Goal: Transaction & Acquisition: Subscribe to service/newsletter

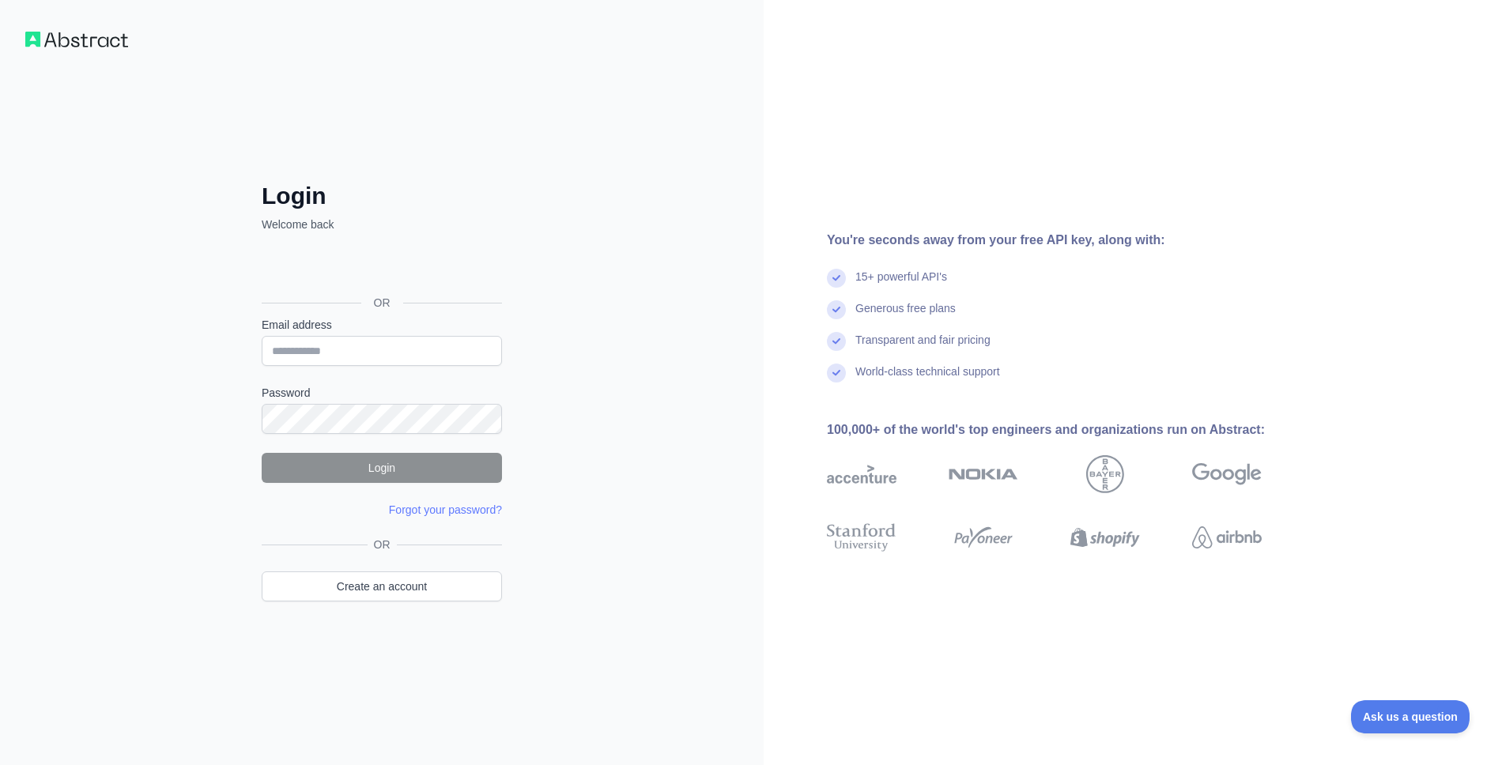
click at [414, 334] on div "Email address" at bounding box center [382, 341] width 240 height 49
click at [406, 343] on input "Email address" at bounding box center [382, 351] width 240 height 30
paste input "**********"
type input "**********"
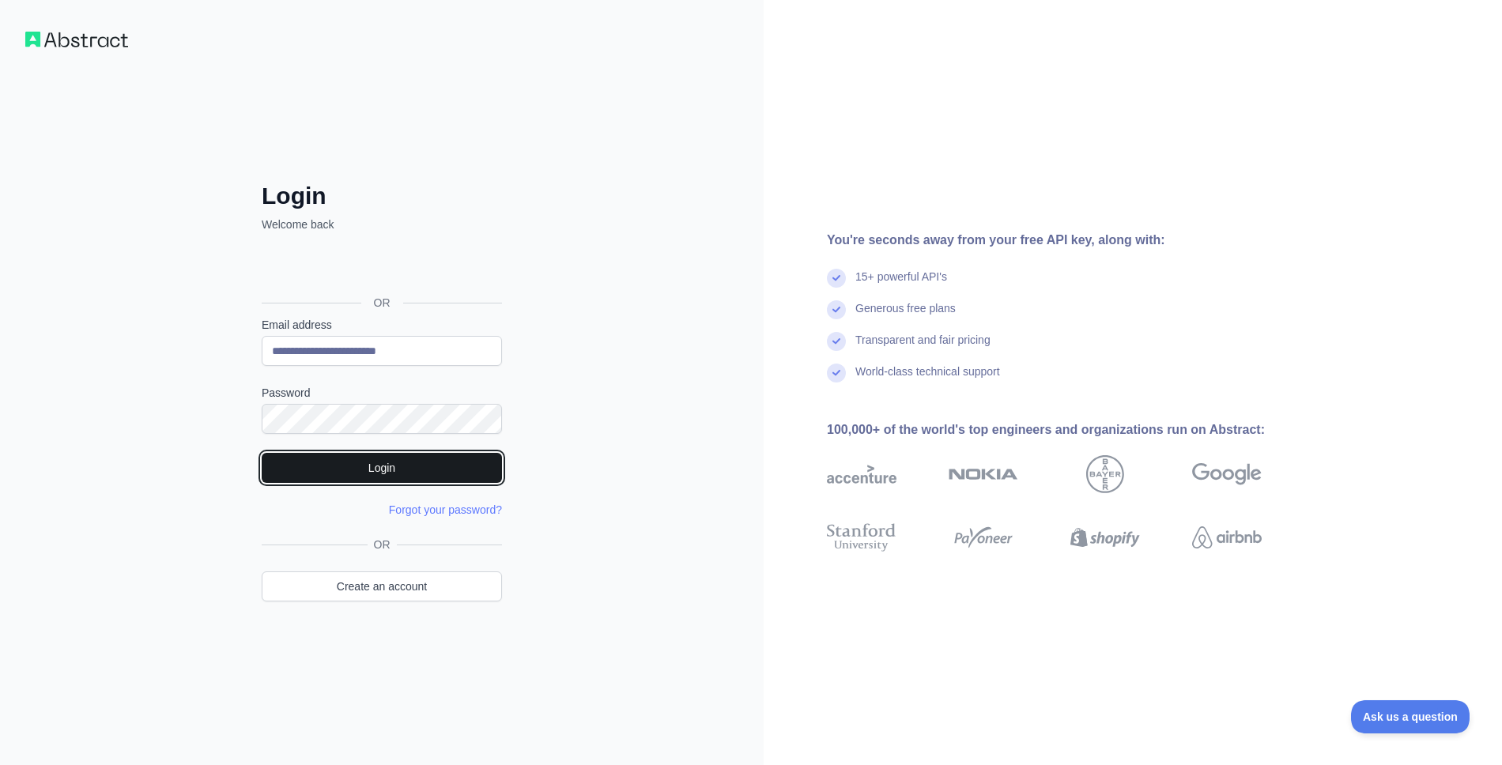
click at [329, 474] on button "Login" at bounding box center [382, 468] width 240 height 30
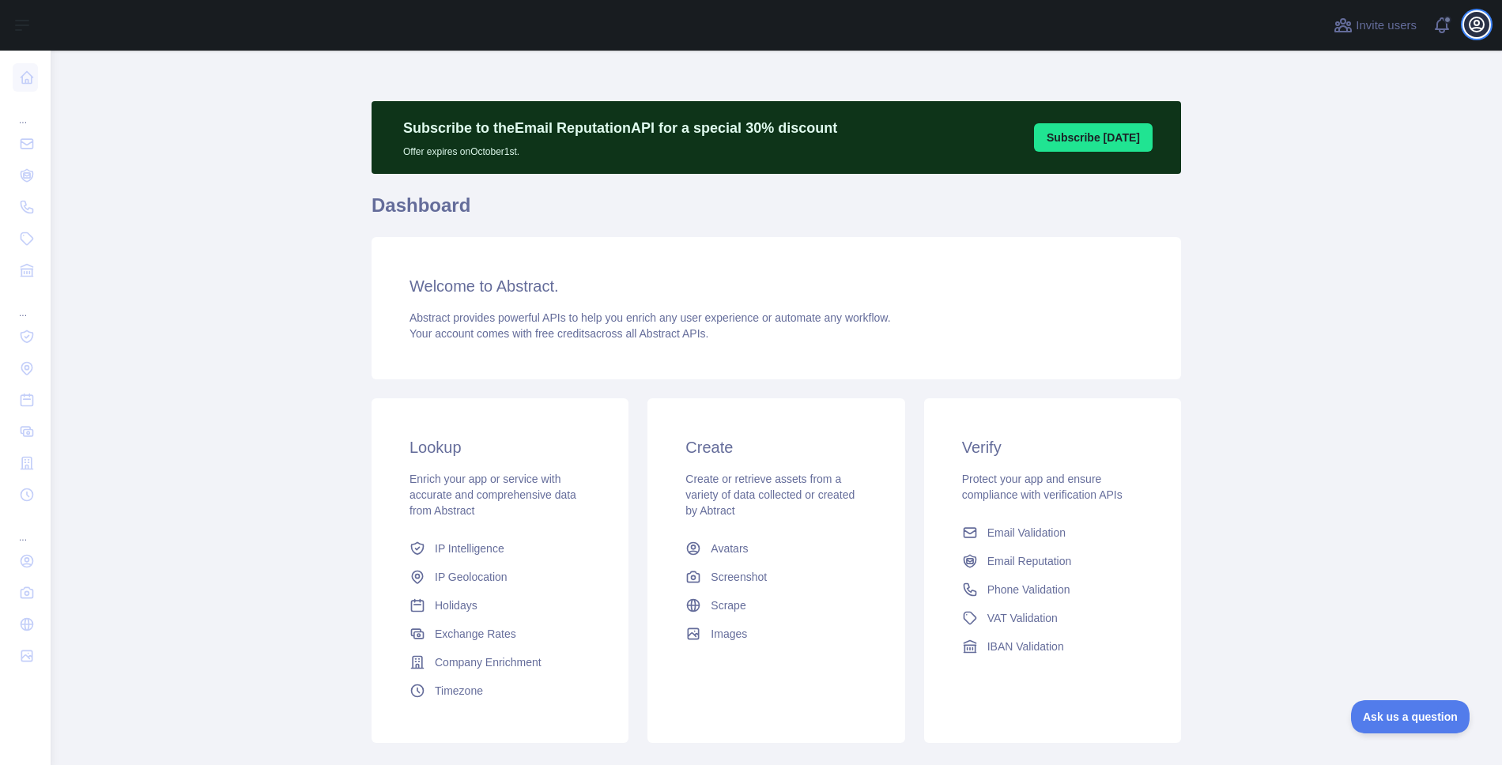
click at [1475, 28] on icon "button" at bounding box center [1476, 24] width 19 height 19
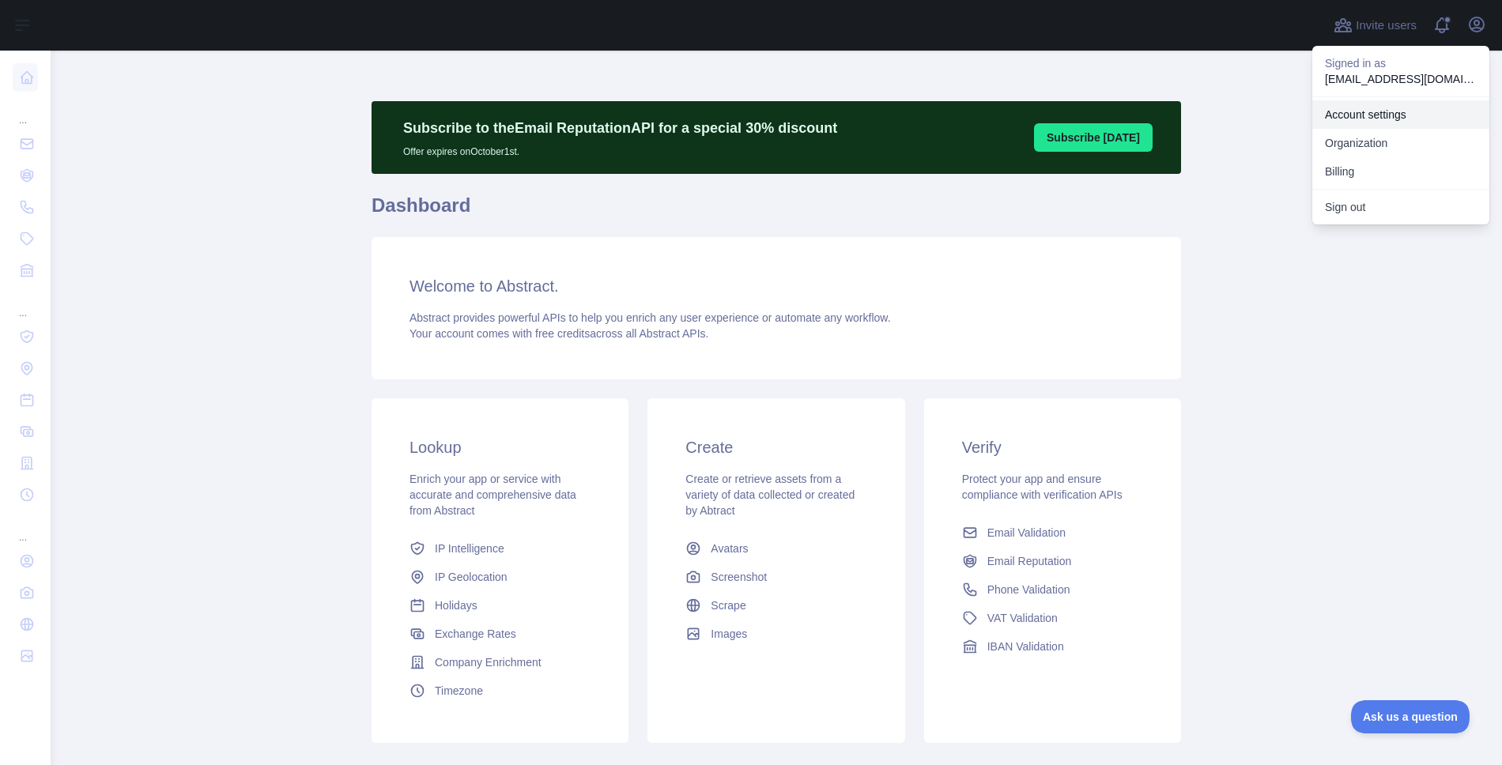
click at [1387, 114] on link "Account settings" at bounding box center [1400, 114] width 177 height 28
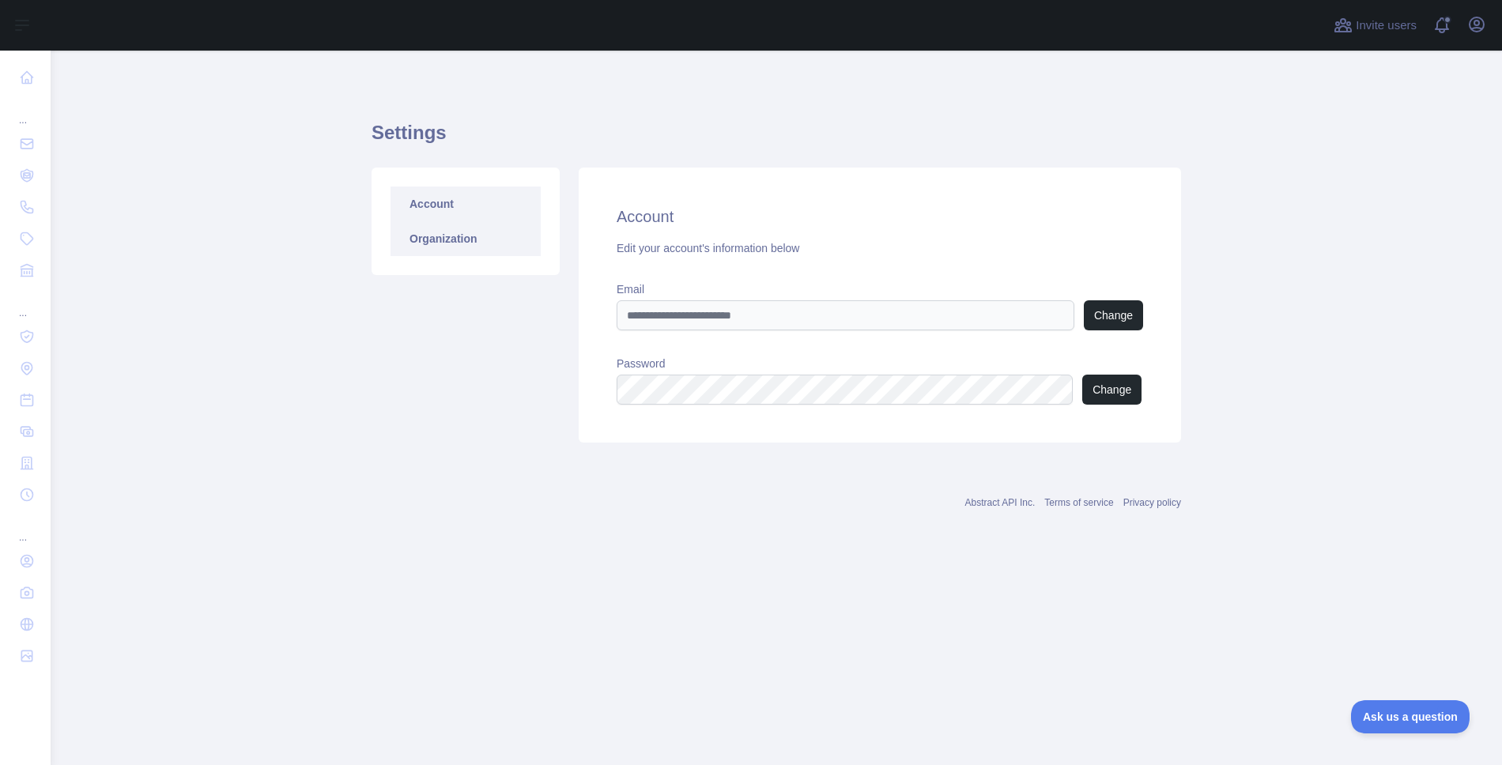
click at [474, 240] on link "Organization" at bounding box center [466, 238] width 150 height 35
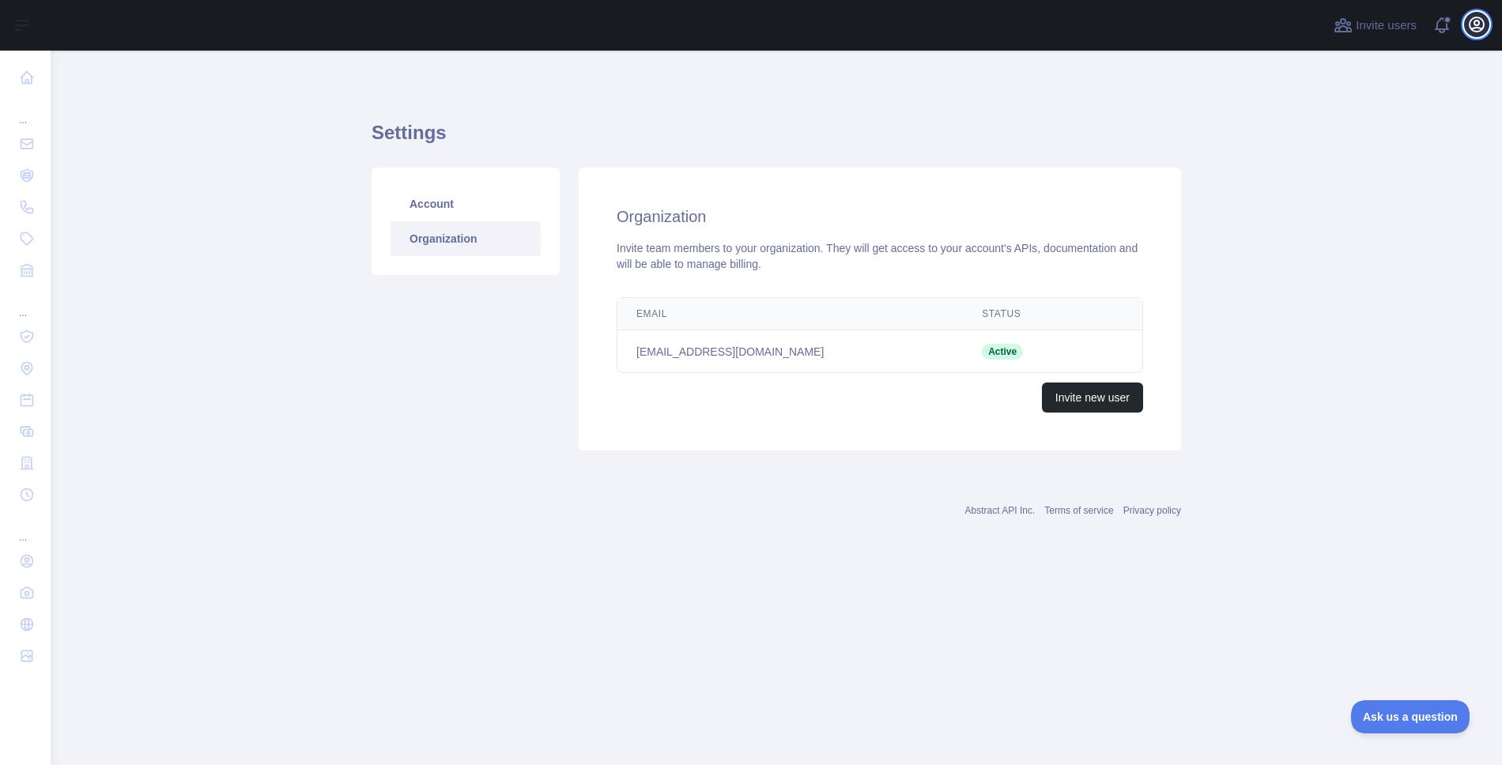
click at [1470, 27] on icon "button" at bounding box center [1477, 24] width 14 height 14
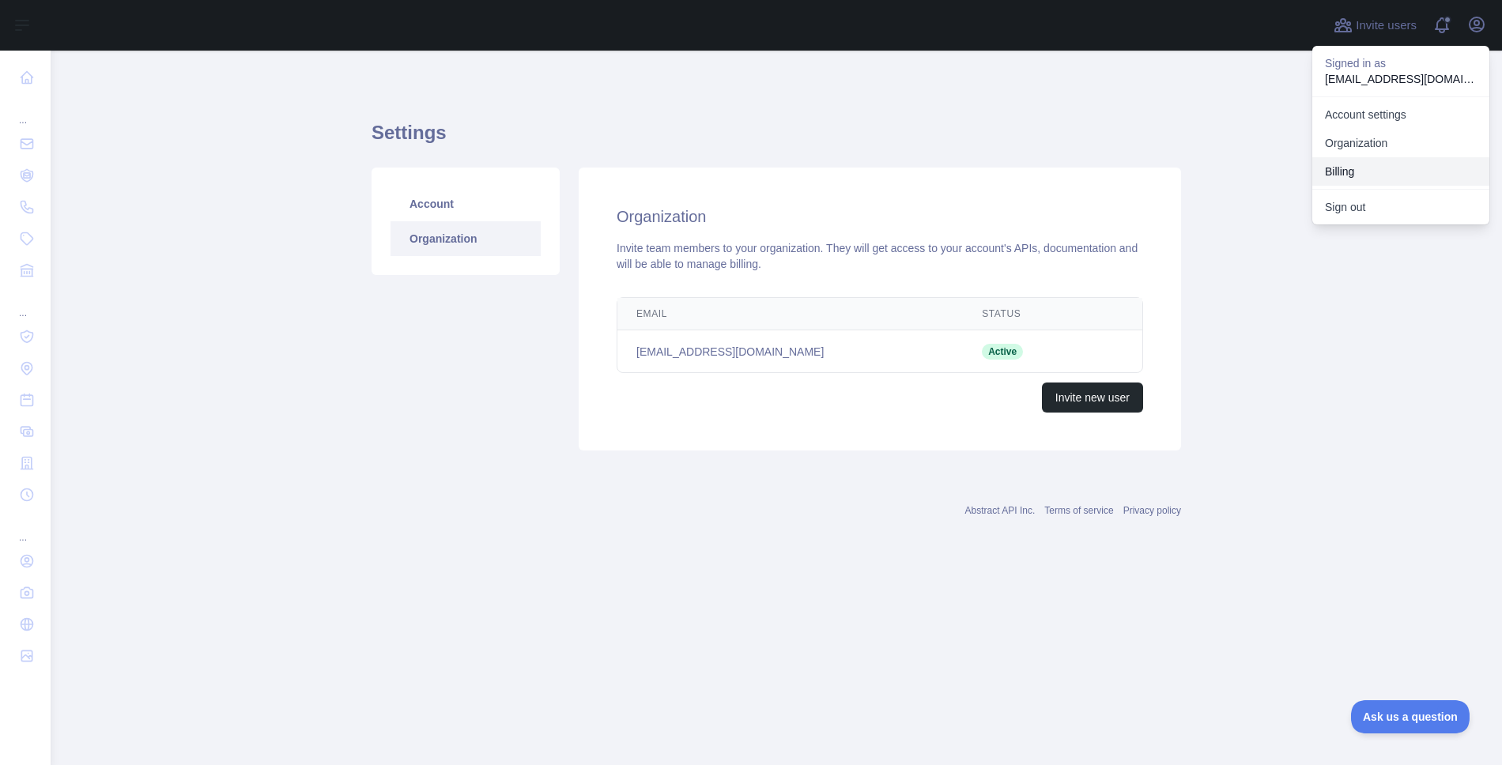
click at [1392, 162] on button "Billing" at bounding box center [1400, 171] width 177 height 28
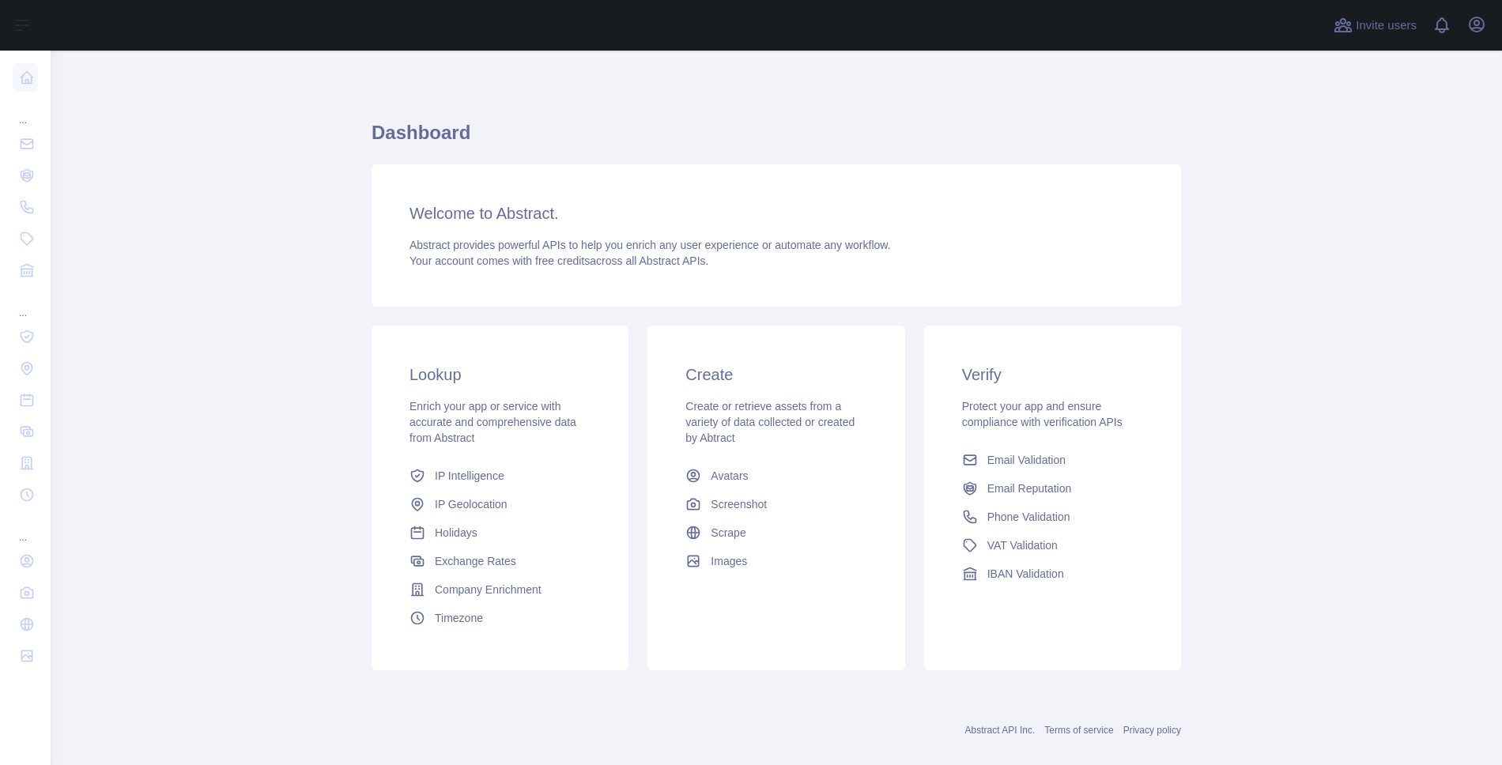
click at [223, 267] on main "Dashboard Welcome to Abstract. Abstract provides powerful APIs to help you enri…" at bounding box center [776, 408] width 1451 height 715
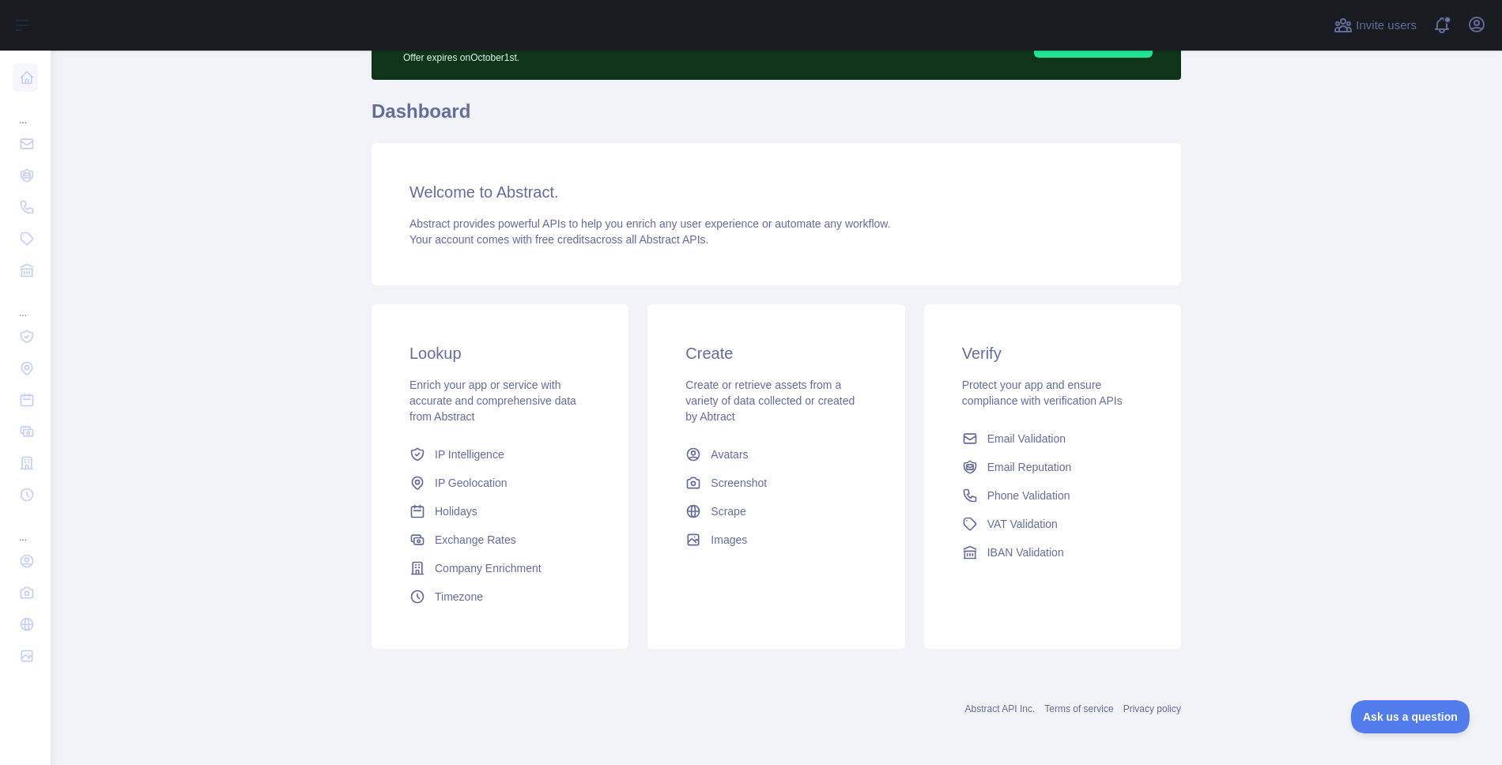
scroll to position [95, 0]
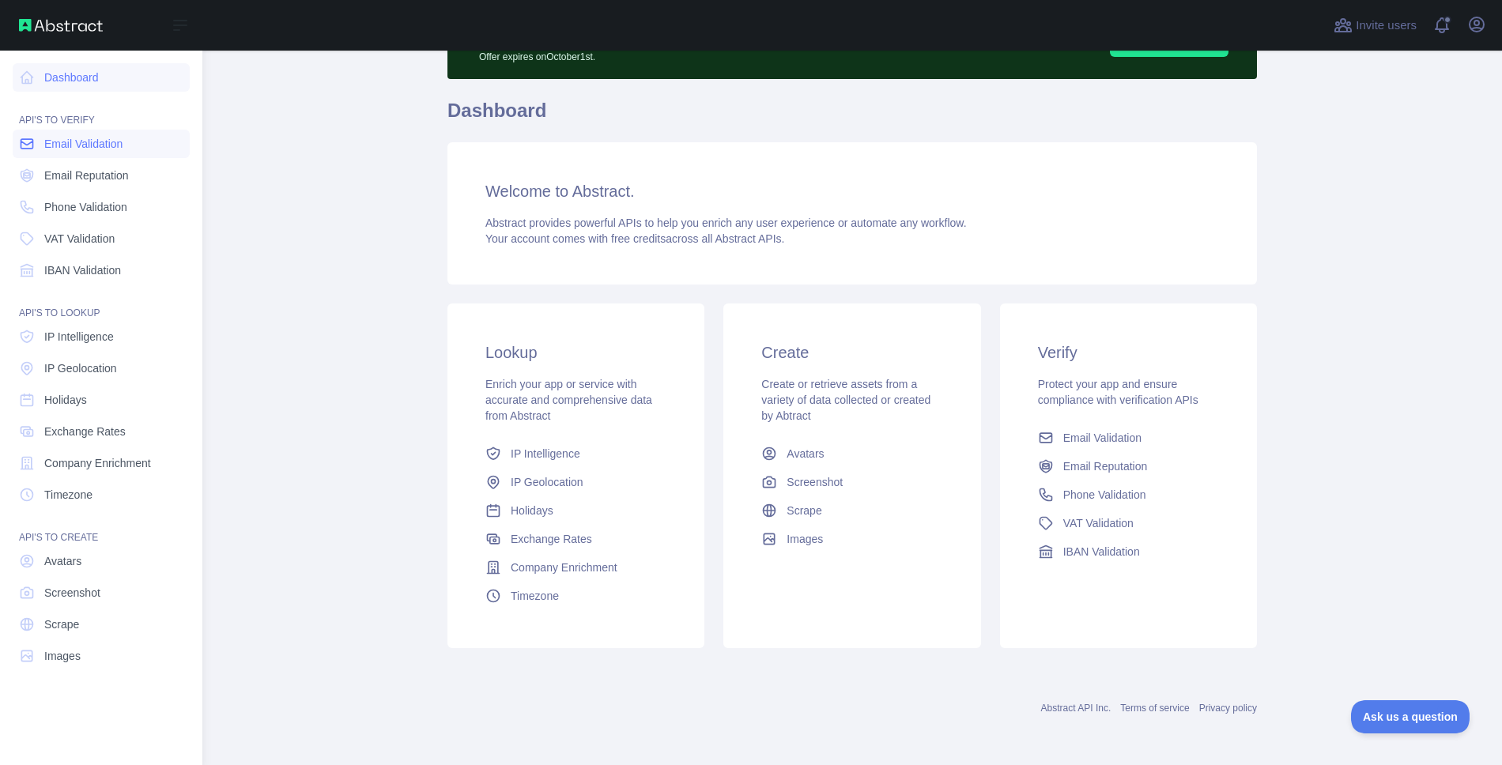
click at [145, 141] on link "Email Validation" at bounding box center [101, 144] width 177 height 28
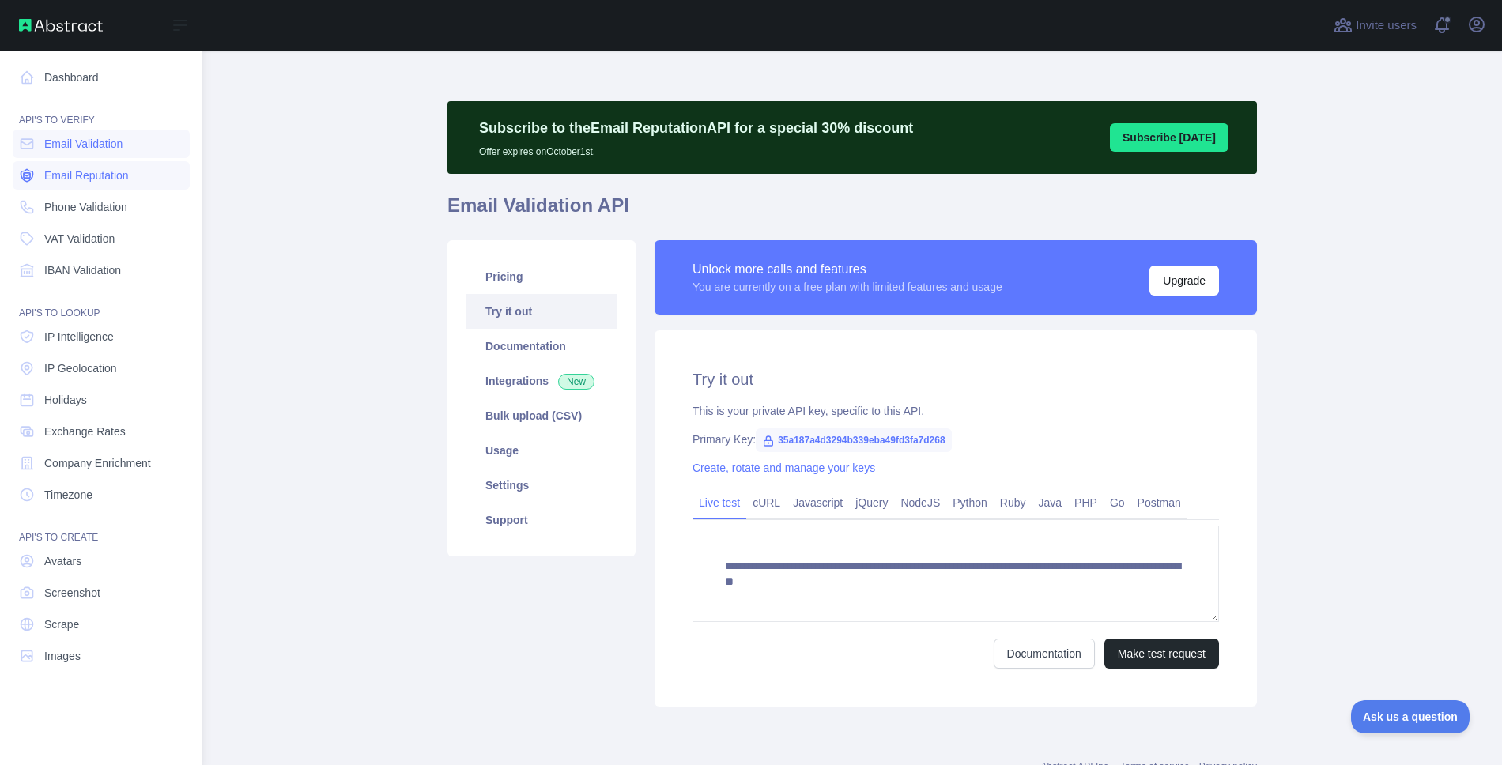
click at [132, 170] on link "Email Reputation" at bounding box center [101, 175] width 177 height 28
click at [123, 198] on link "Phone Validation" at bounding box center [101, 207] width 177 height 28
click at [122, 233] on link "VAT Validation" at bounding box center [101, 239] width 177 height 28
click at [117, 262] on span "IBAN Validation" at bounding box center [82, 270] width 77 height 16
click at [111, 338] on span "IP Intelligence" at bounding box center [79, 337] width 70 height 16
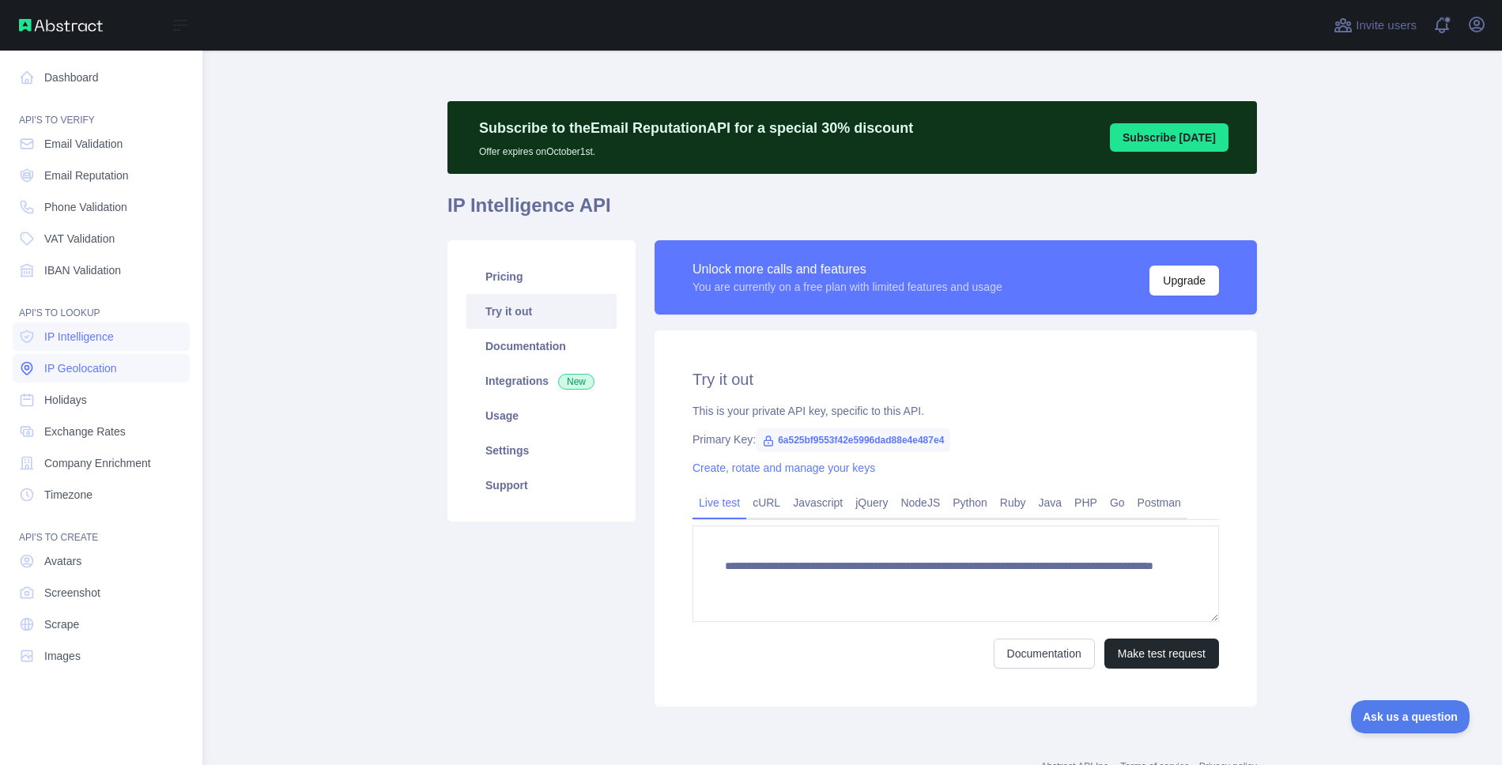
click at [108, 371] on span "IP Geolocation" at bounding box center [80, 368] width 73 height 16
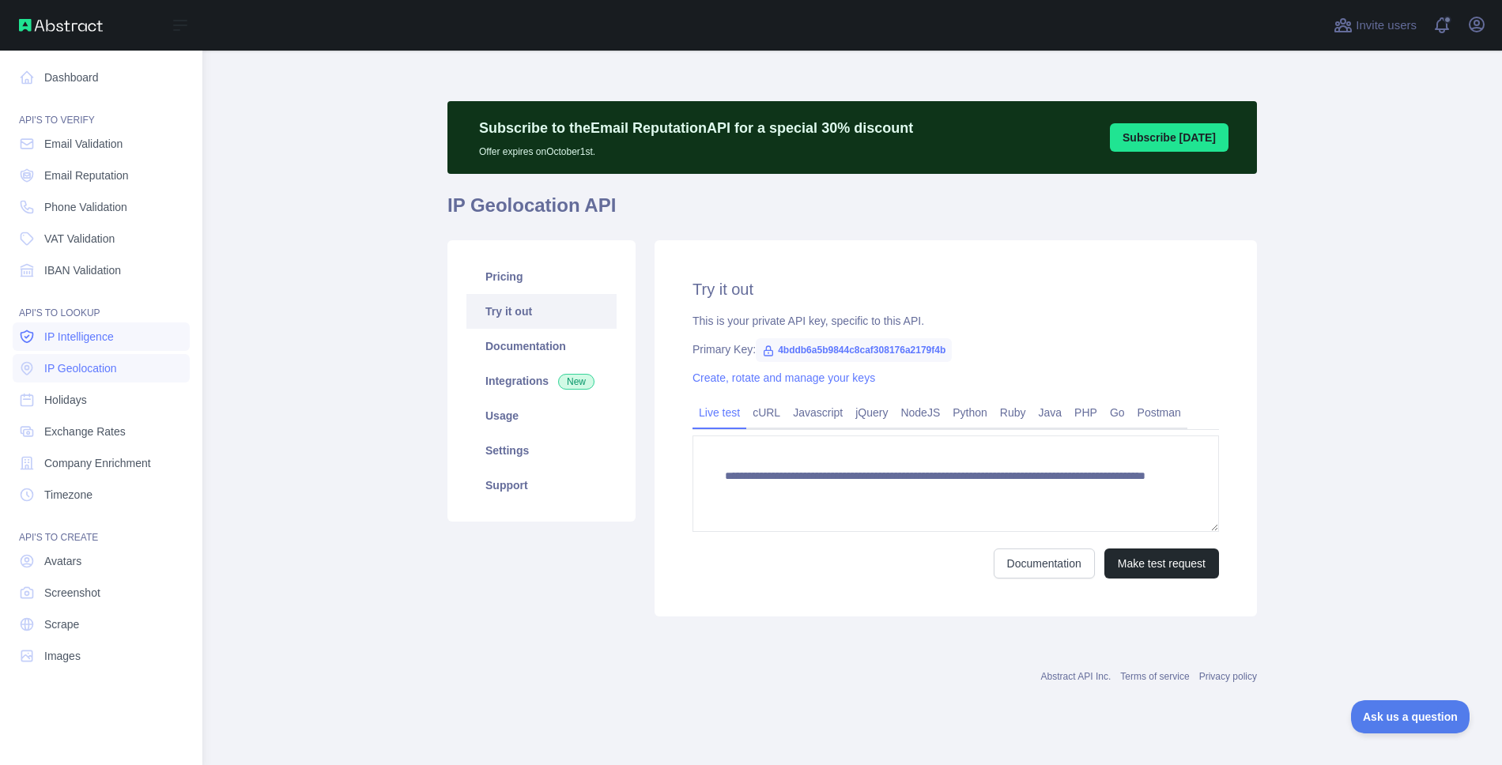
click at [122, 337] on link "IP Intelligence" at bounding box center [101, 337] width 177 height 28
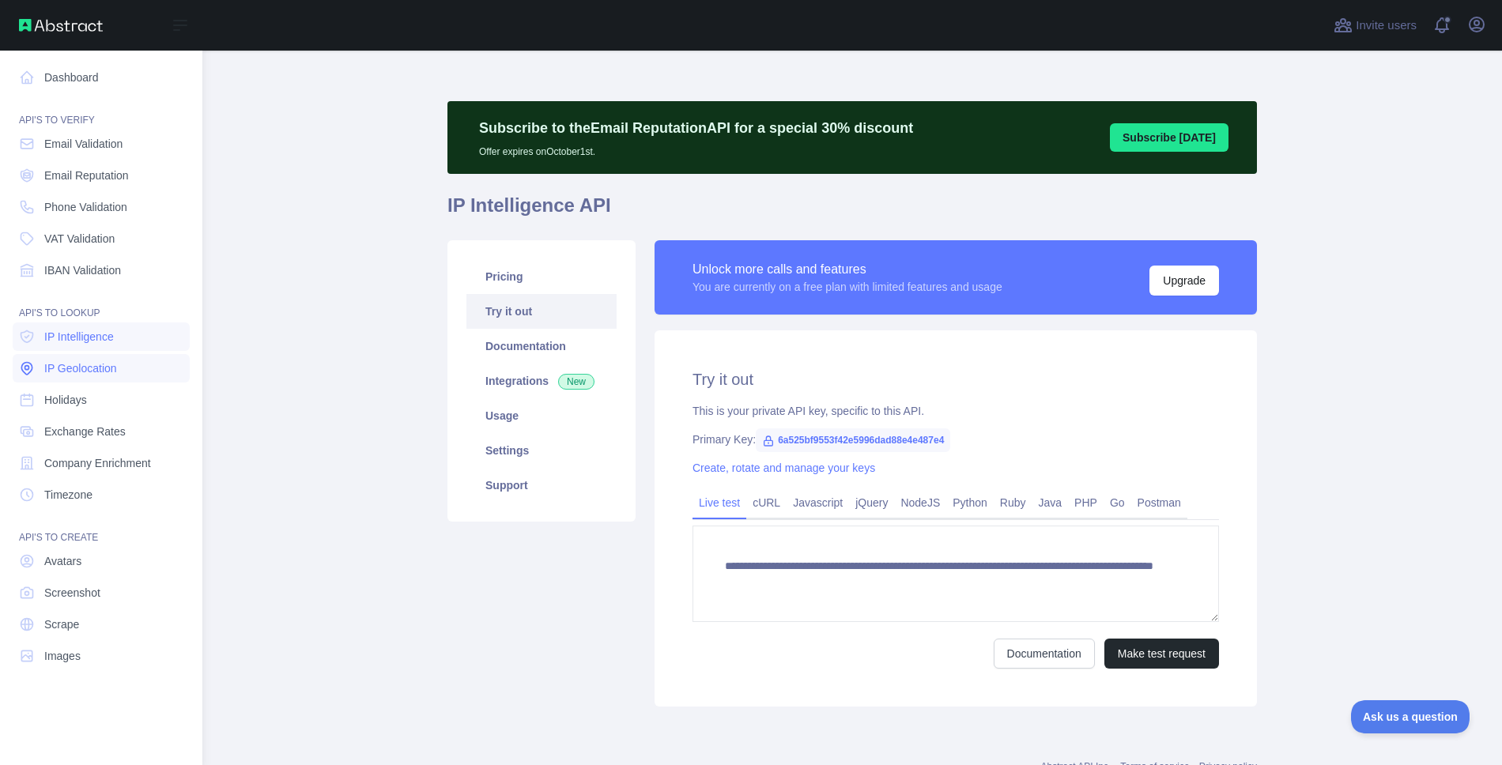
click at [126, 367] on link "IP Geolocation" at bounding box center [101, 368] width 177 height 28
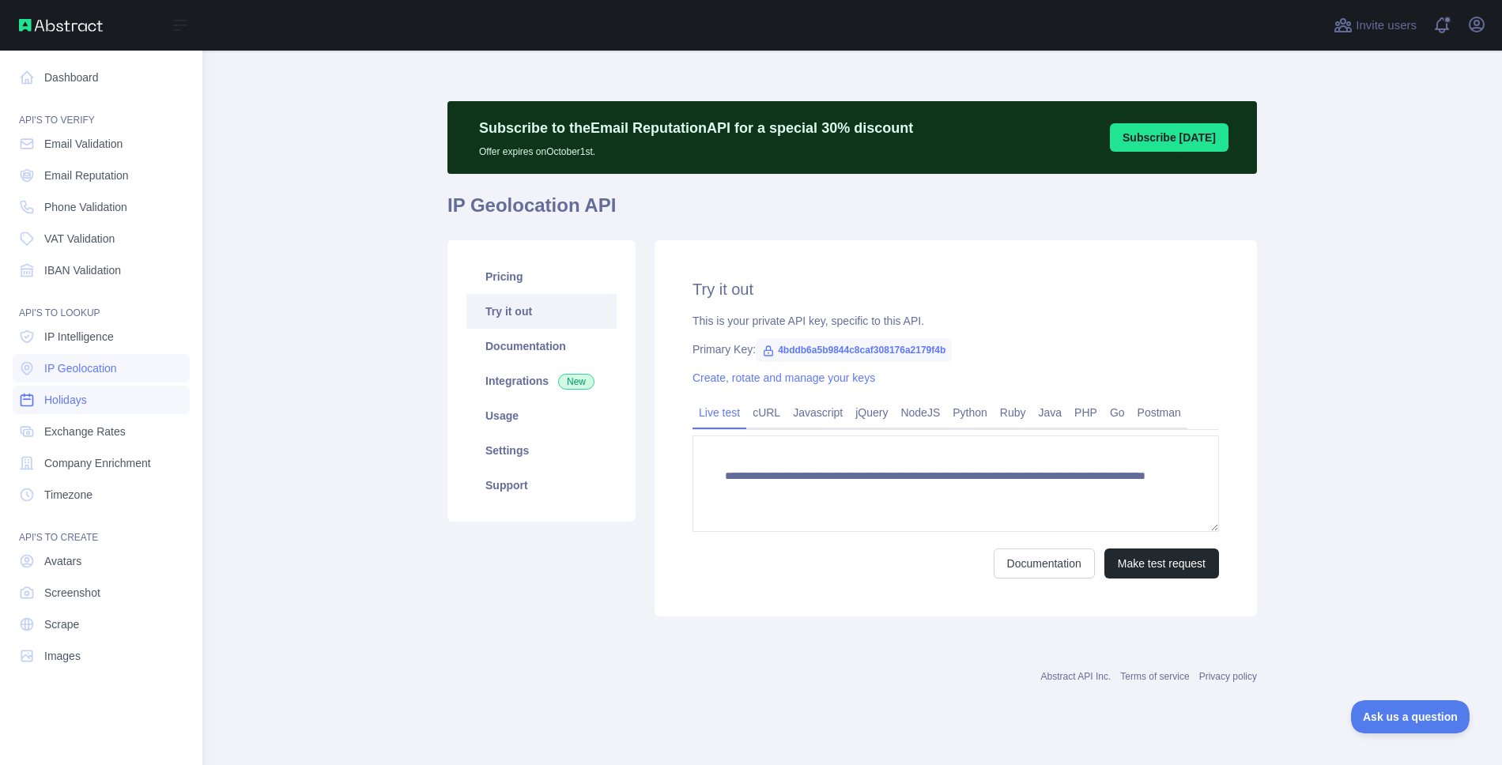
click at [129, 407] on link "Holidays" at bounding box center [101, 400] width 177 height 28
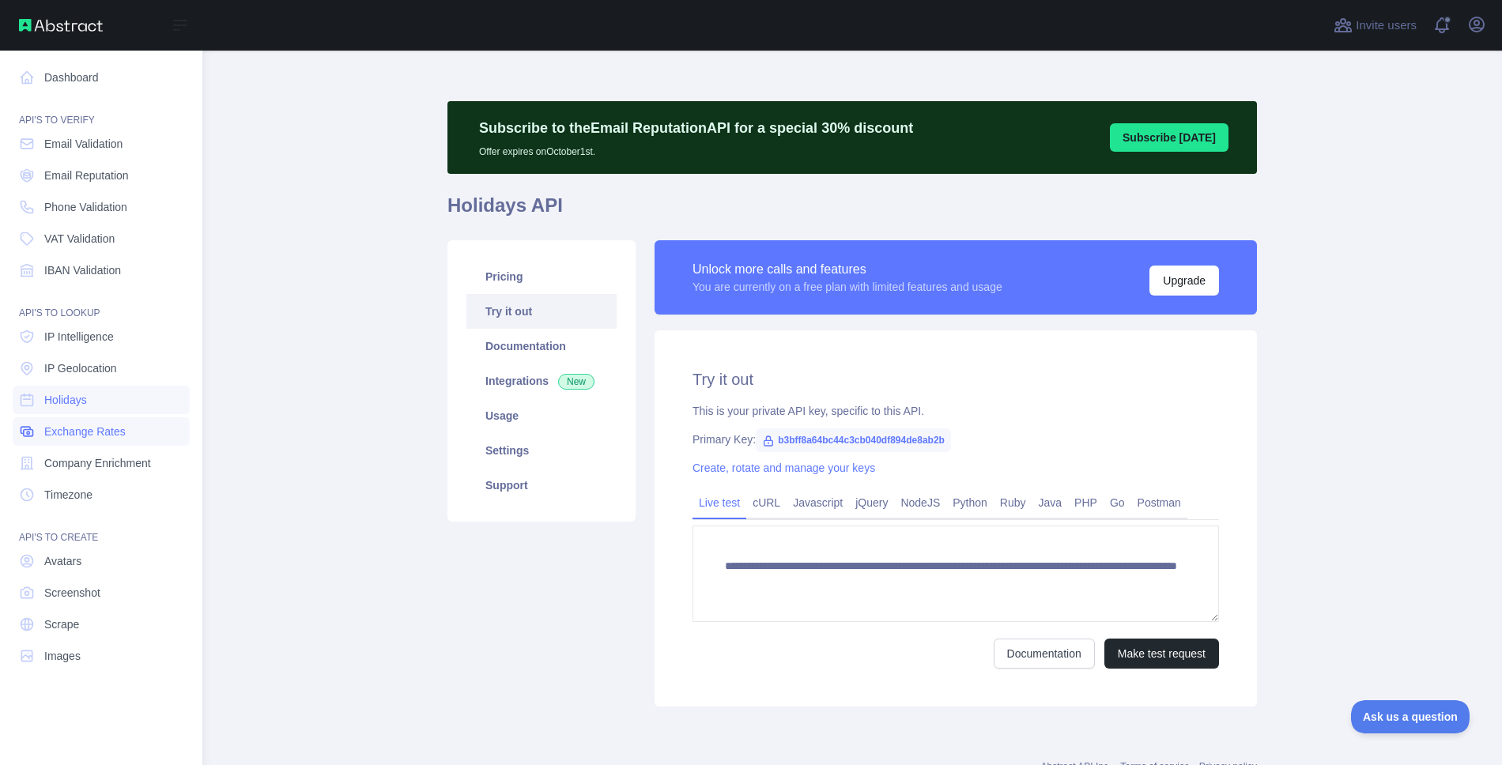
click at [131, 421] on link "Exchange Rates" at bounding box center [101, 431] width 177 height 28
click at [119, 460] on span "Company Enrichment" at bounding box center [97, 463] width 107 height 16
click at [111, 490] on link "Timezone" at bounding box center [101, 495] width 177 height 28
click at [112, 405] on link "Holidays" at bounding box center [101, 400] width 177 height 28
click at [108, 369] on span "IP Geolocation" at bounding box center [80, 368] width 73 height 16
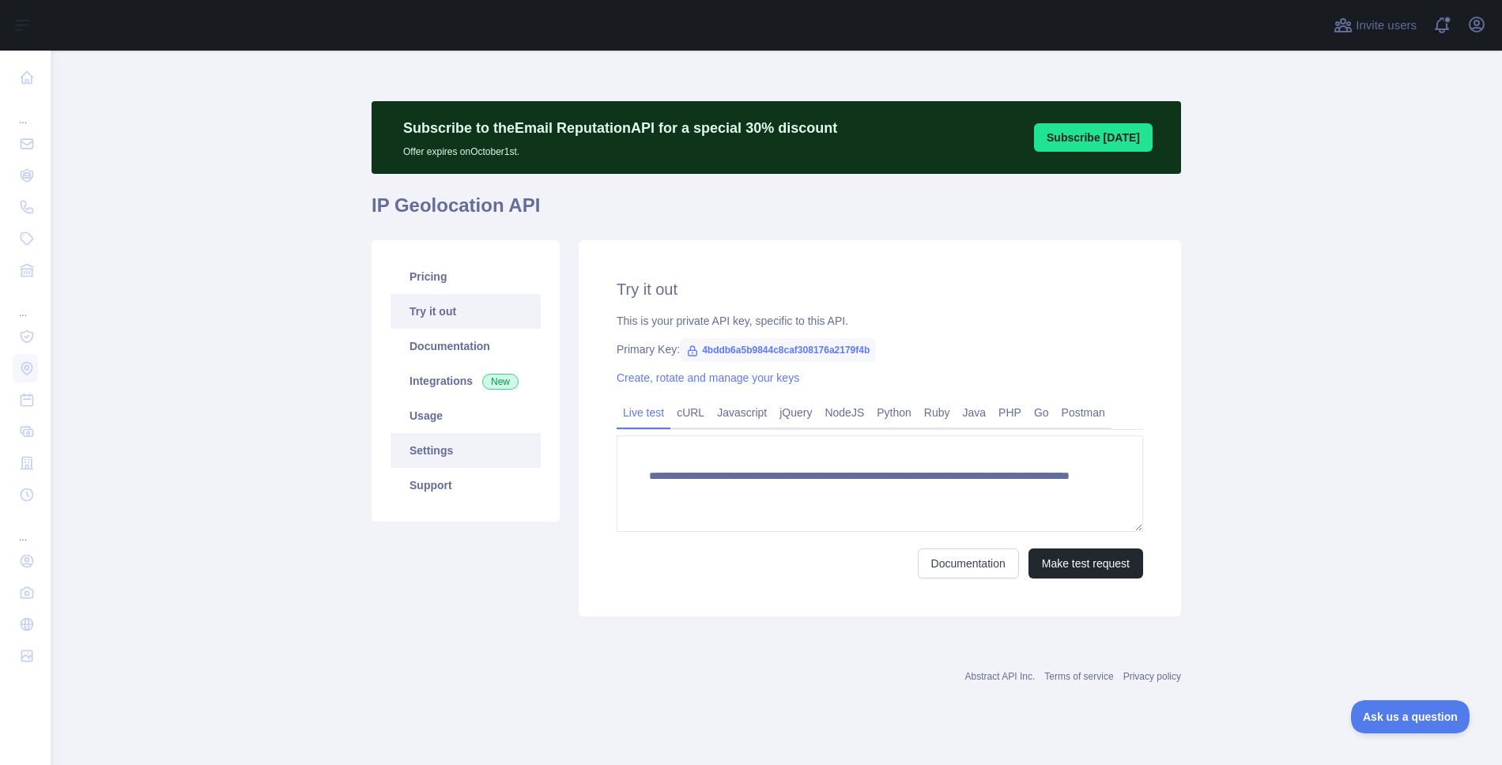
click at [424, 447] on link "Settings" at bounding box center [466, 450] width 150 height 35
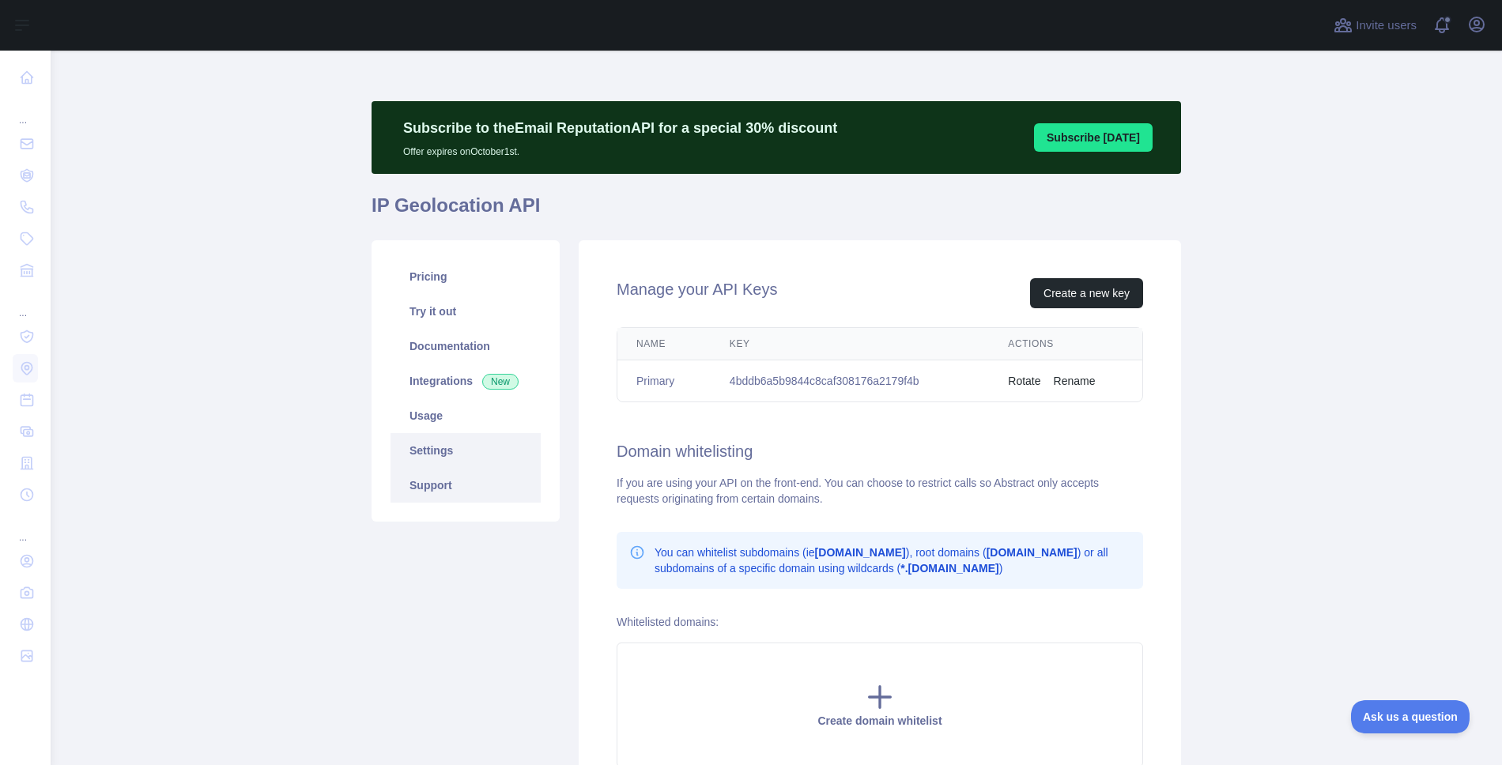
click at [428, 480] on link "Support" at bounding box center [466, 485] width 150 height 35
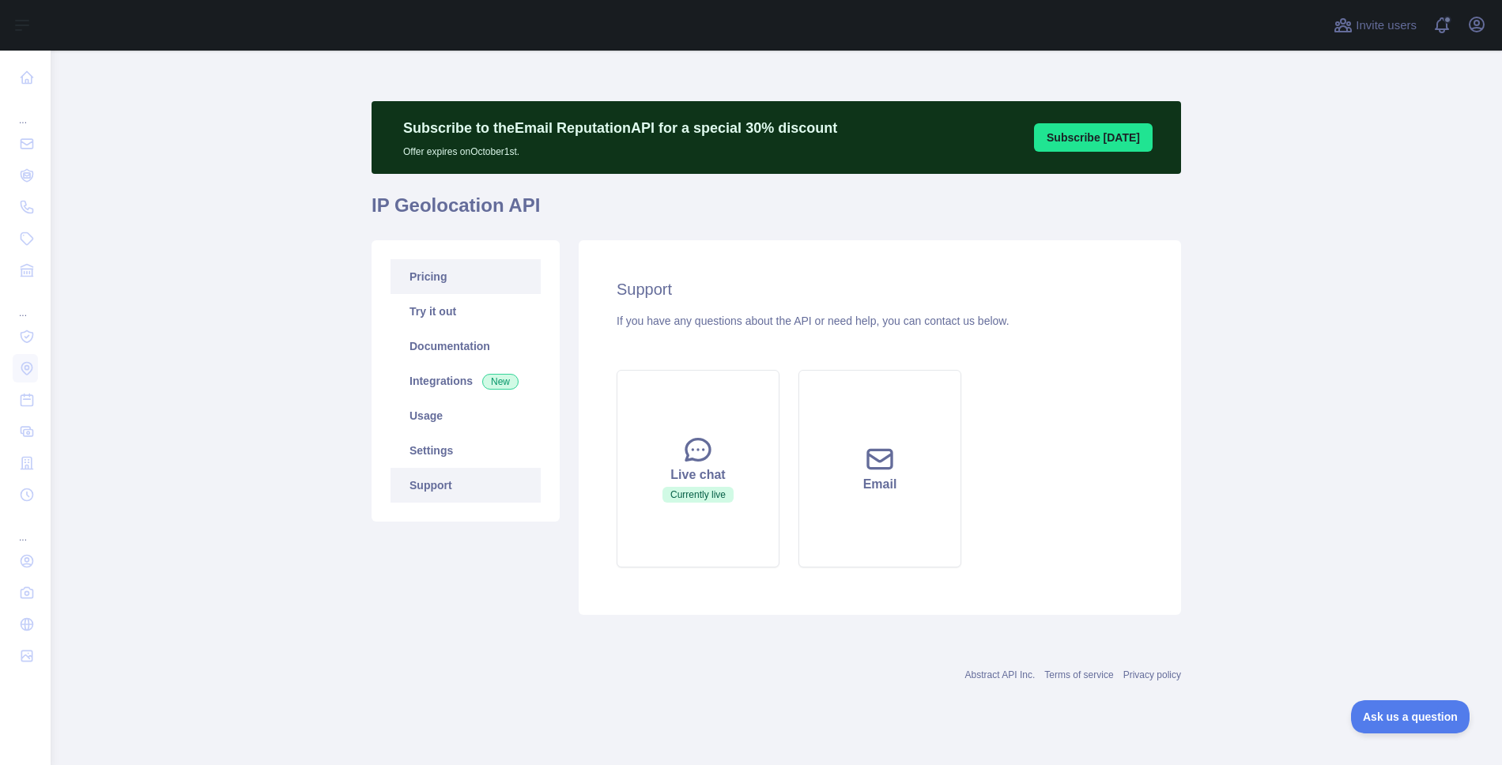
click at [434, 283] on link "Pricing" at bounding box center [466, 276] width 150 height 35
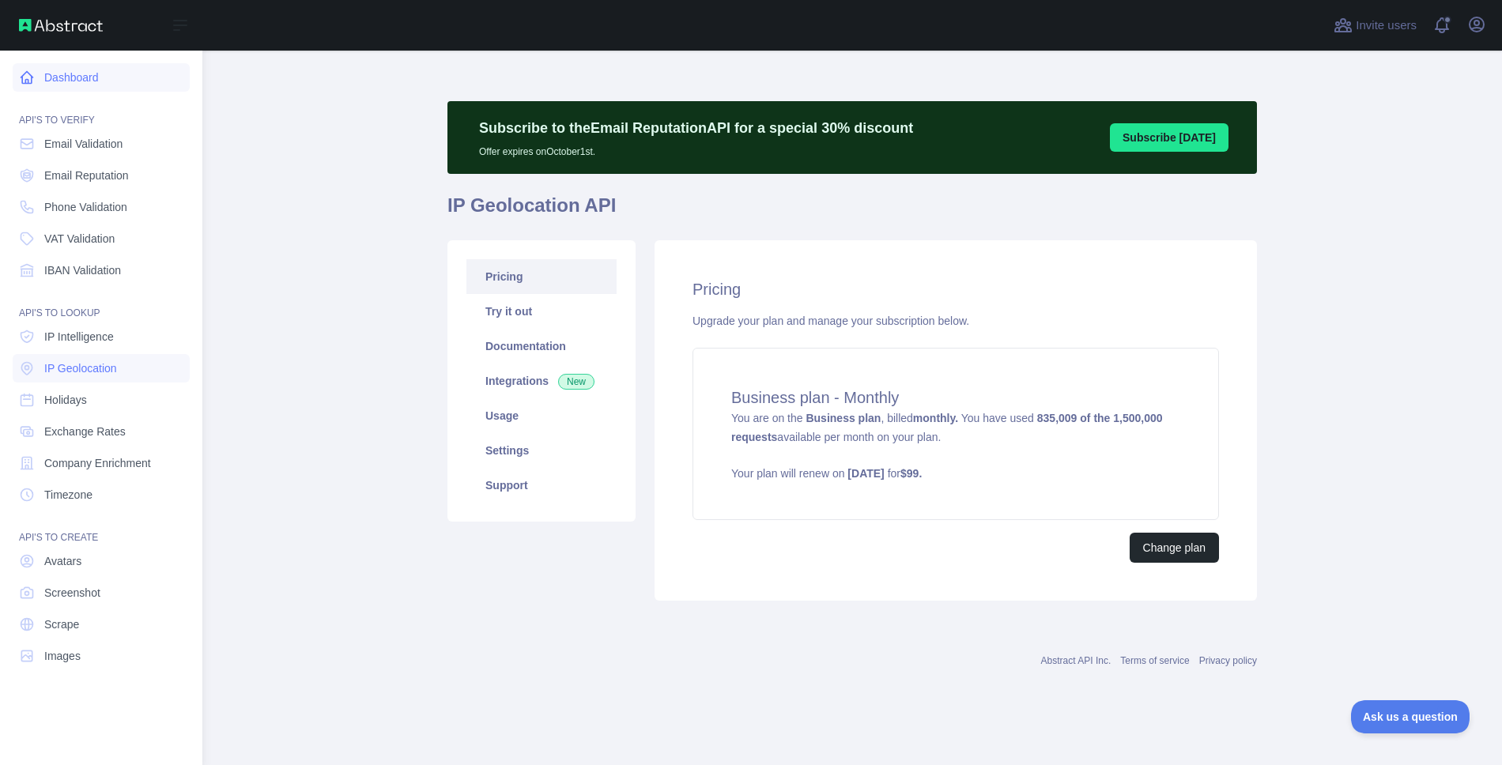
click at [85, 74] on link "Dashboard" at bounding box center [101, 77] width 177 height 28
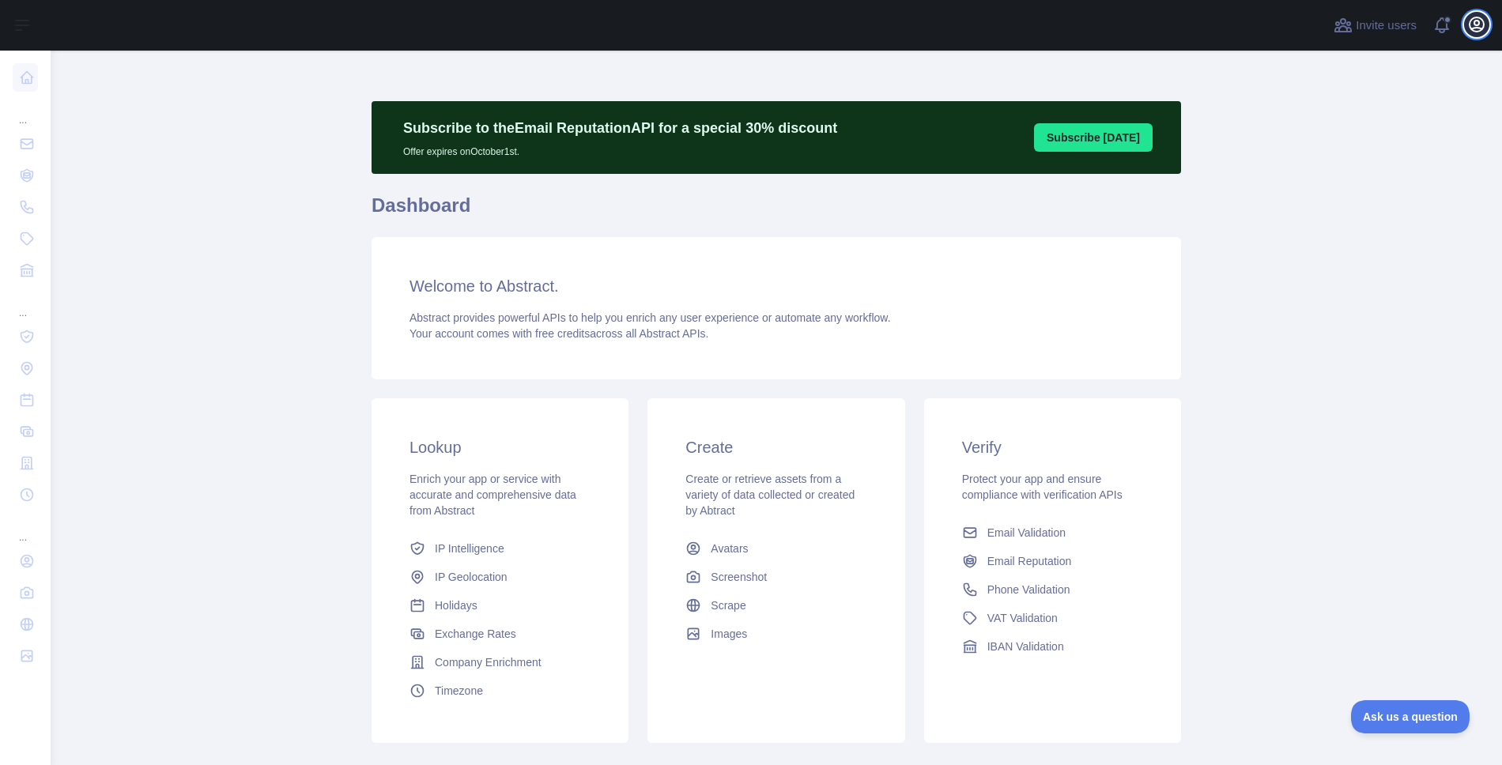
click at [1474, 24] on icon "button" at bounding box center [1477, 24] width 14 height 14
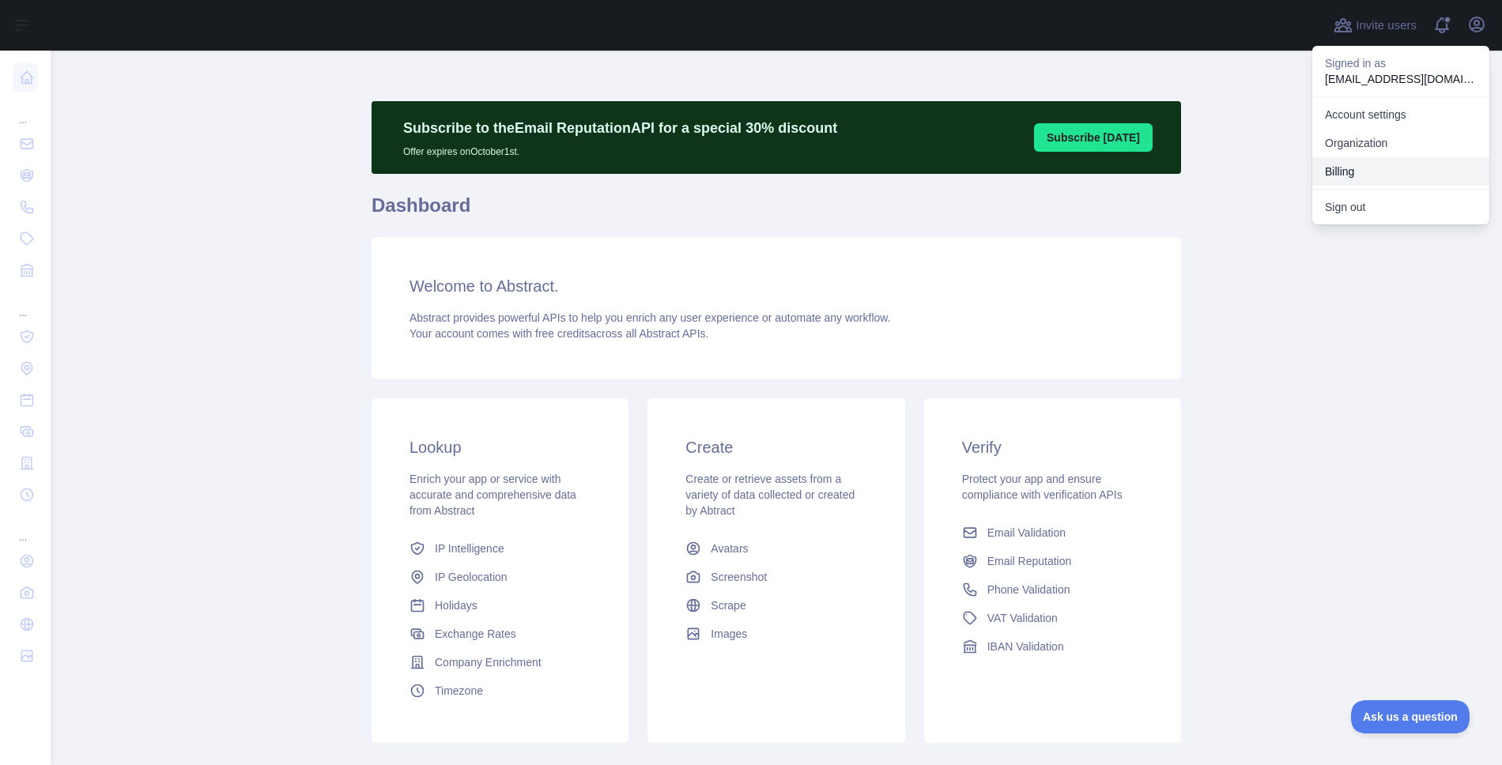
click at [1376, 166] on button "Billing" at bounding box center [1400, 171] width 177 height 28
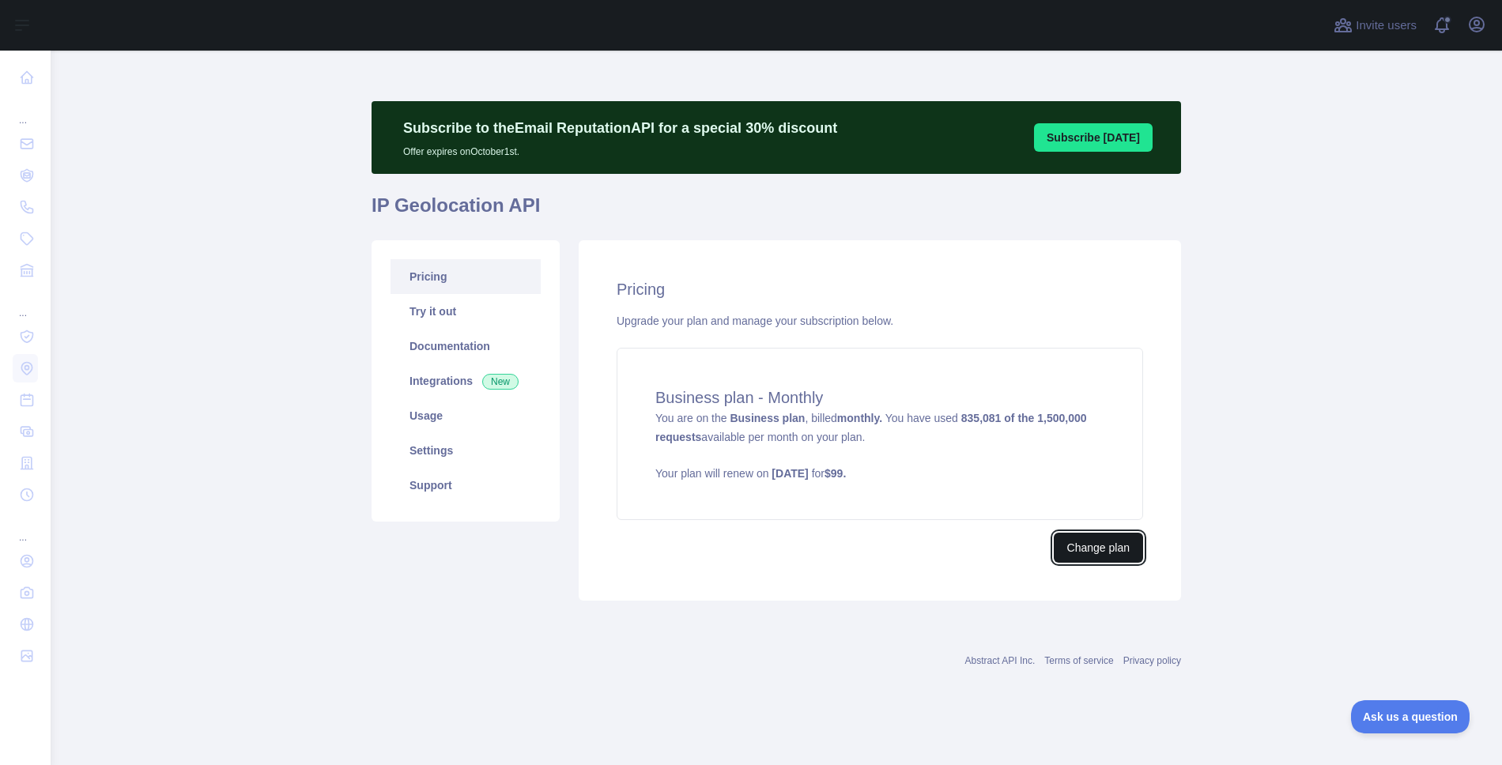
click at [1119, 545] on button "Change plan" at bounding box center [1098, 548] width 89 height 30
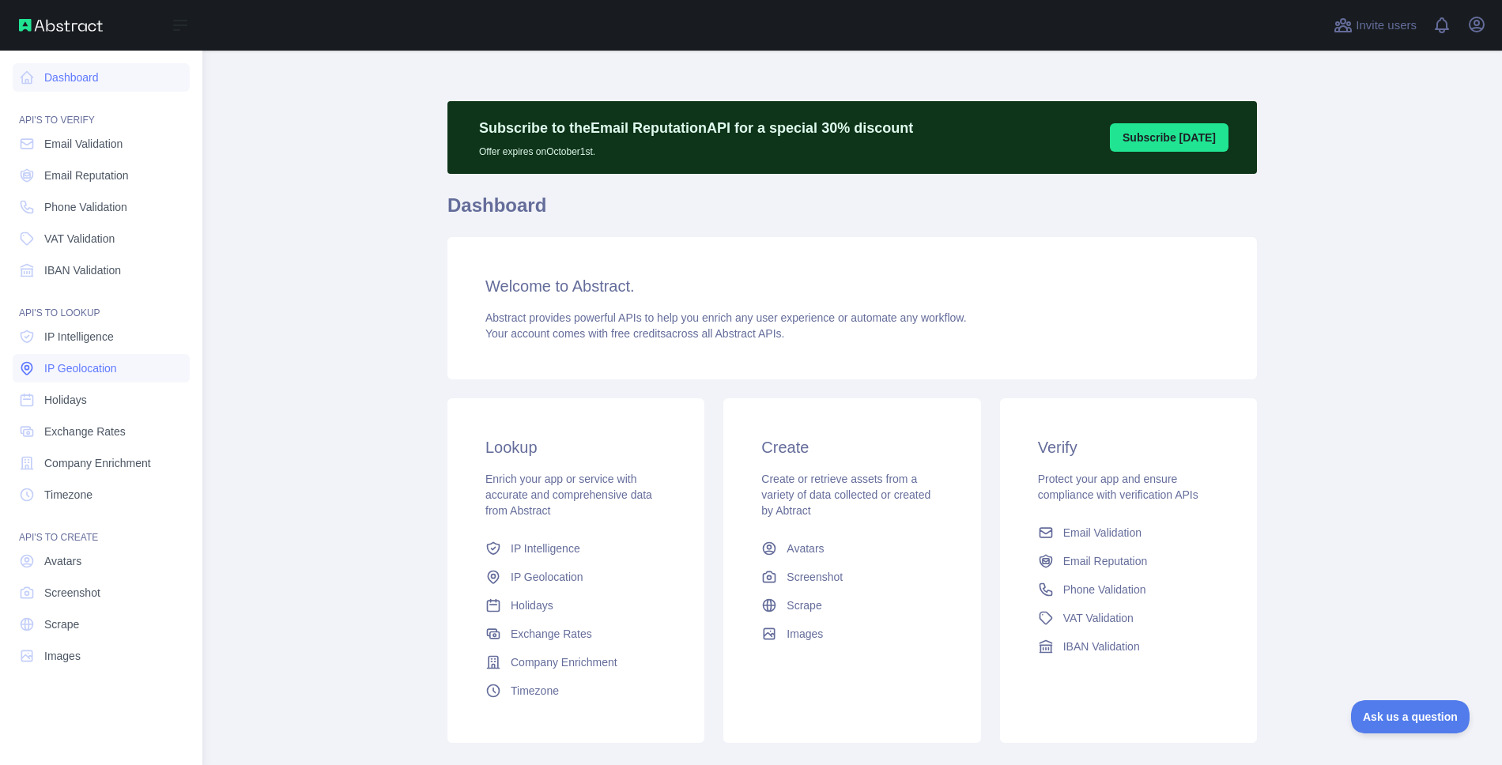
click at [45, 374] on span "IP Geolocation" at bounding box center [80, 368] width 73 height 16
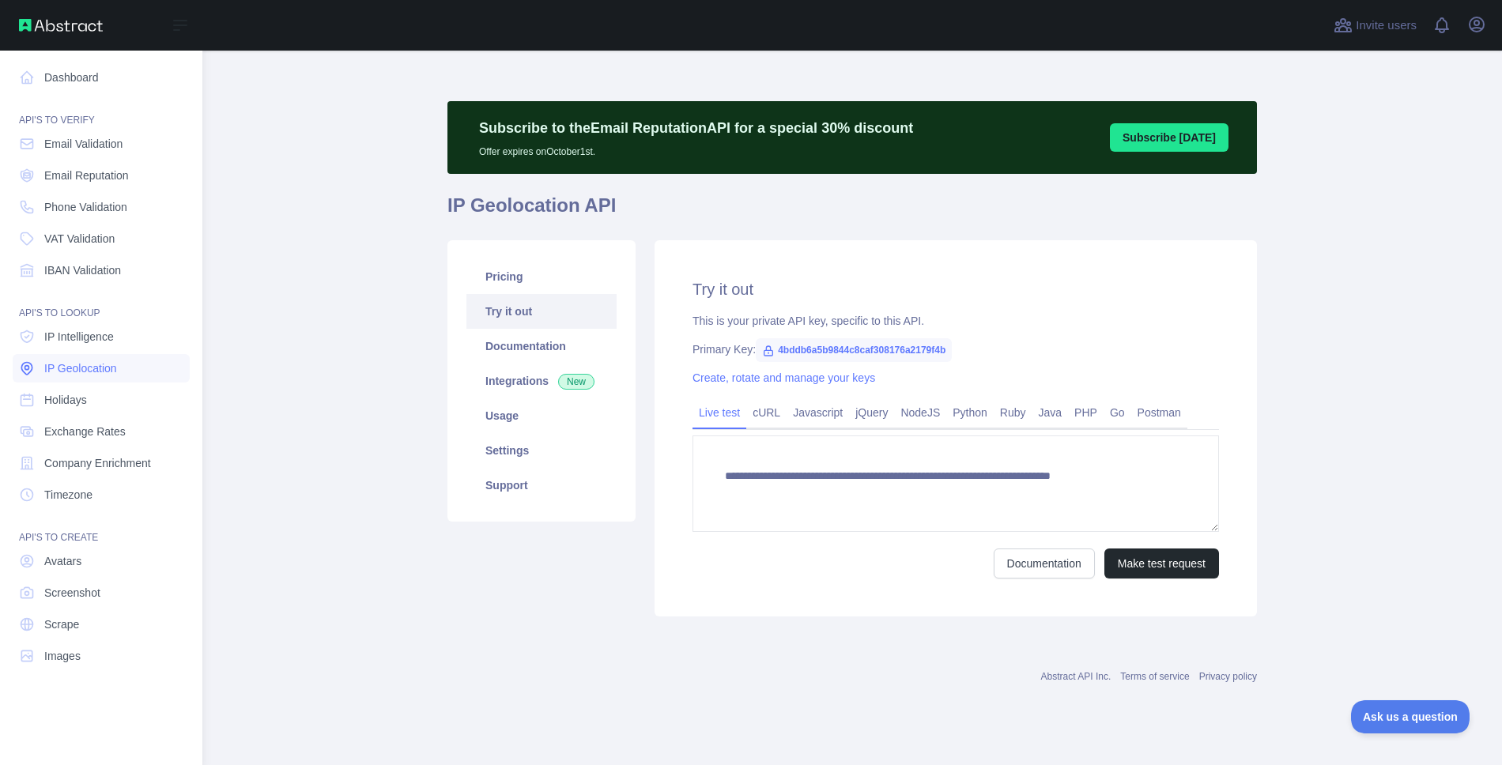
type textarea "**********"
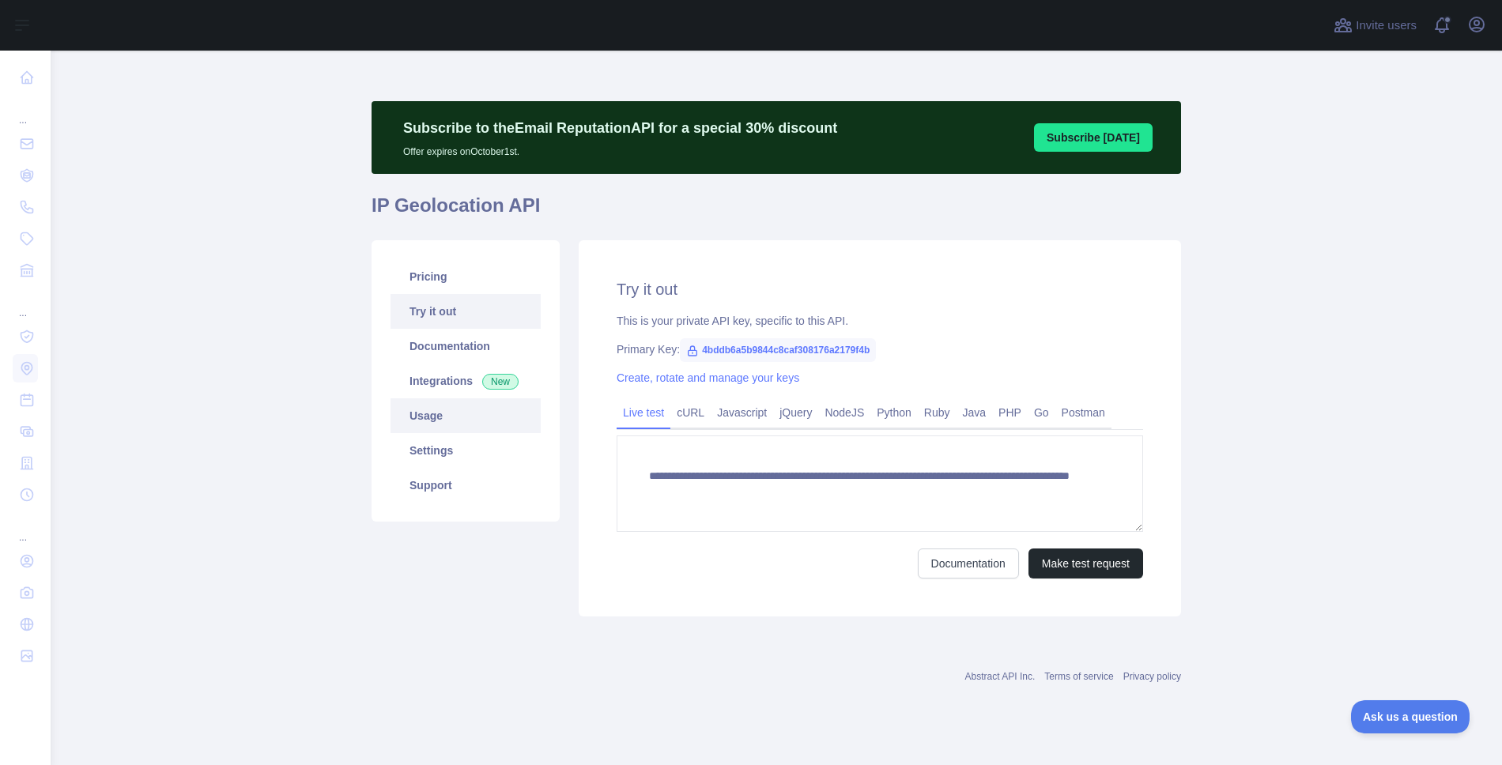
click at [447, 405] on link "Usage" at bounding box center [466, 415] width 150 height 35
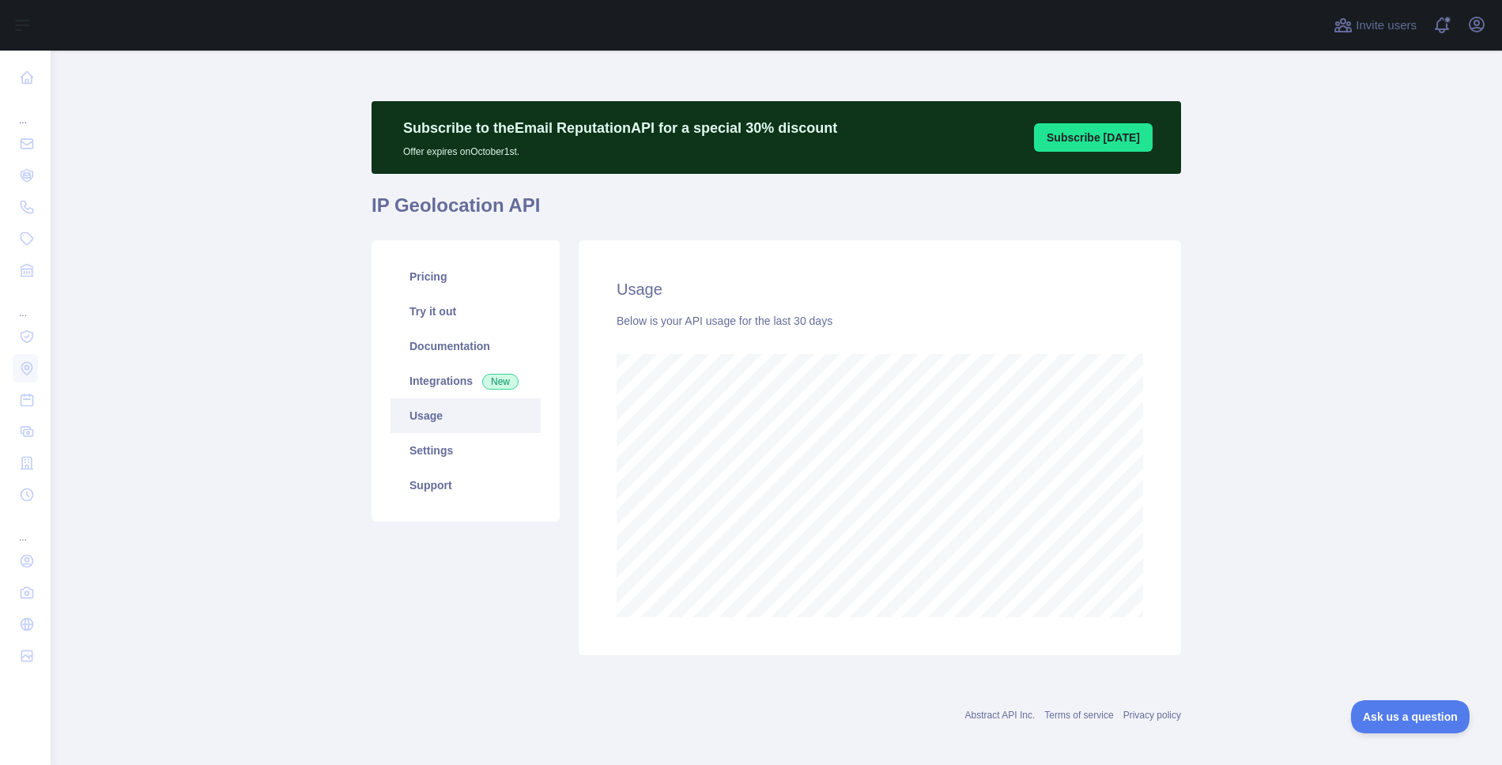
scroll to position [715, 1440]
click at [459, 447] on link "Settings" at bounding box center [466, 450] width 150 height 35
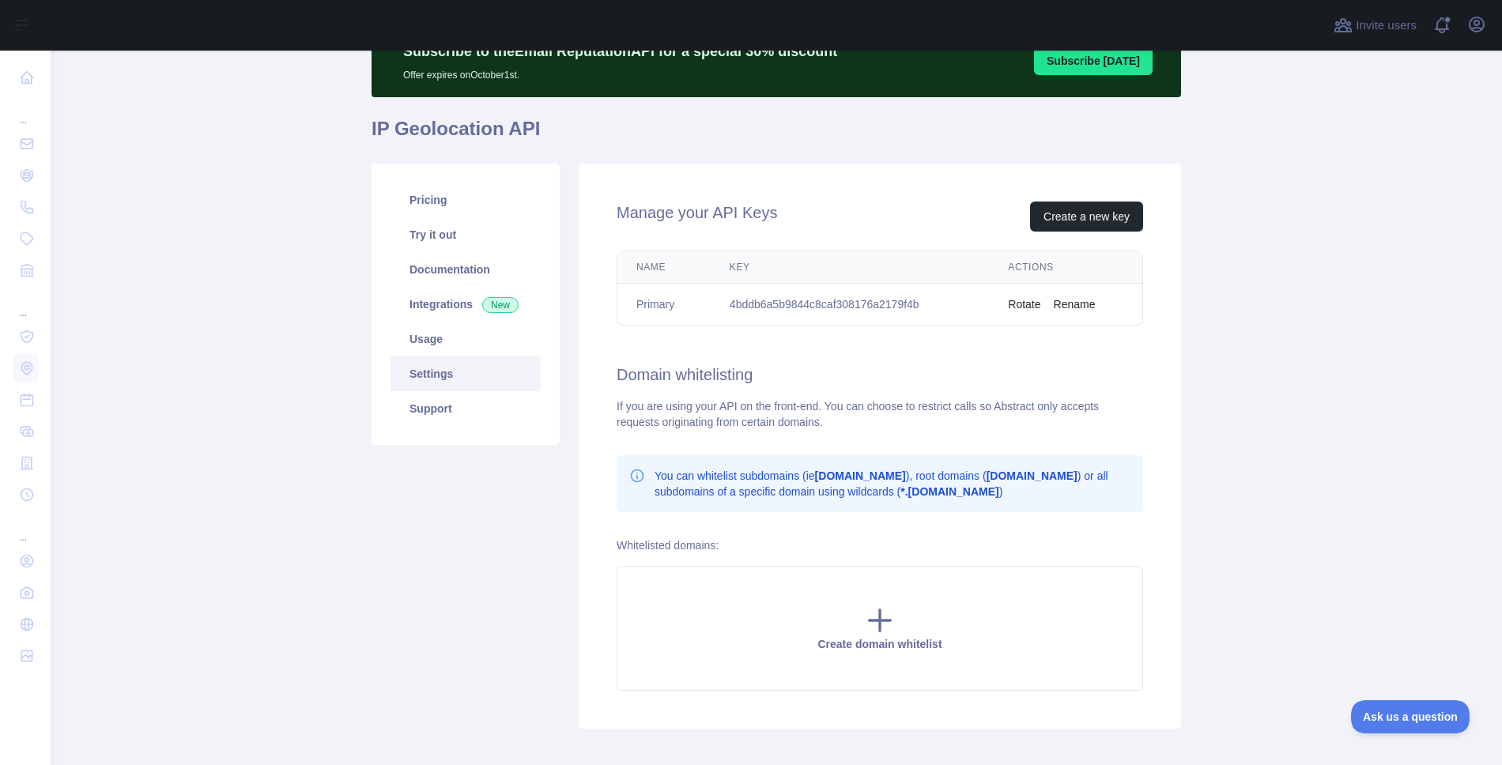
scroll to position [80, 0]
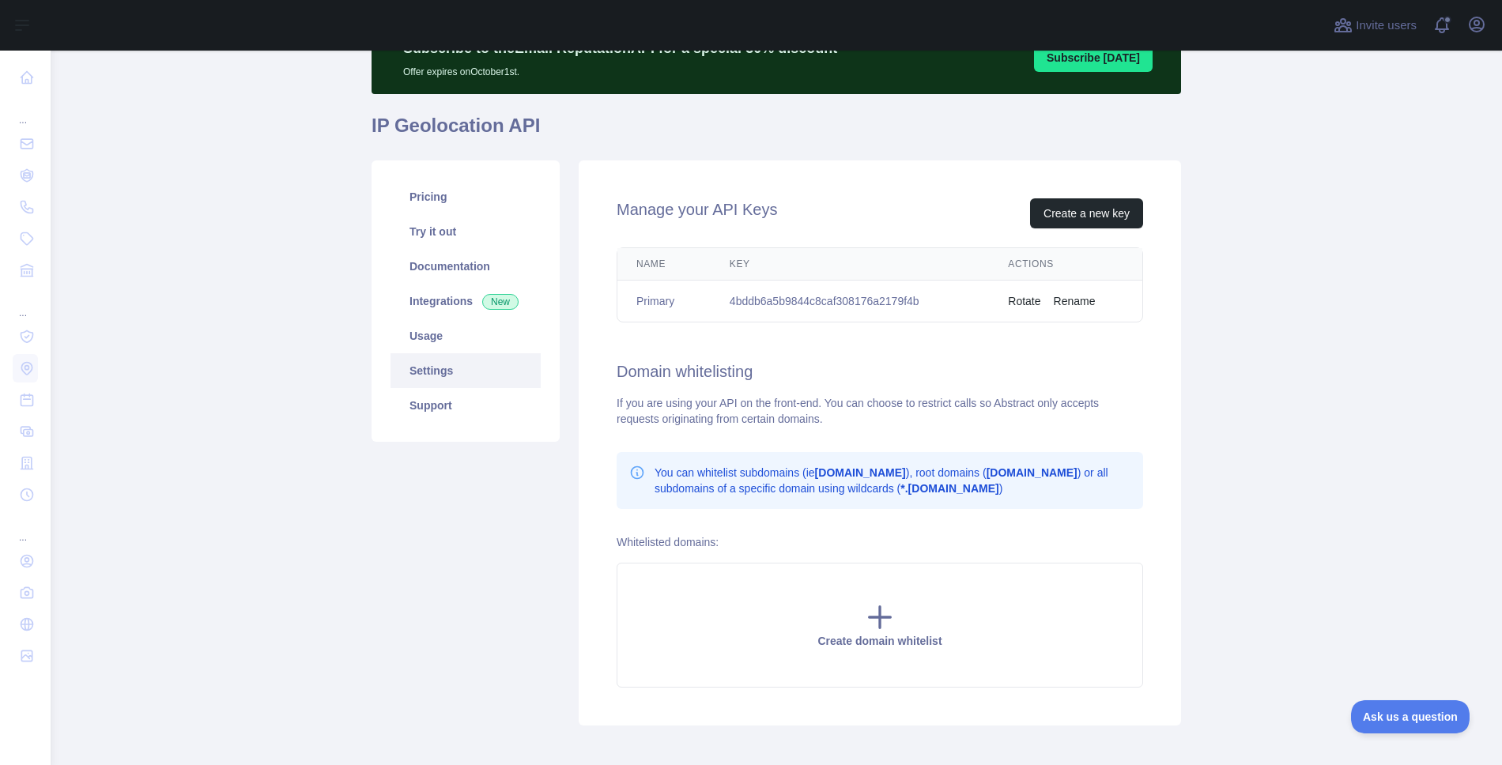
click at [941, 308] on td "4bddb6a5b9844c8caf308176a2179f4b" at bounding box center [850, 302] width 278 height 42
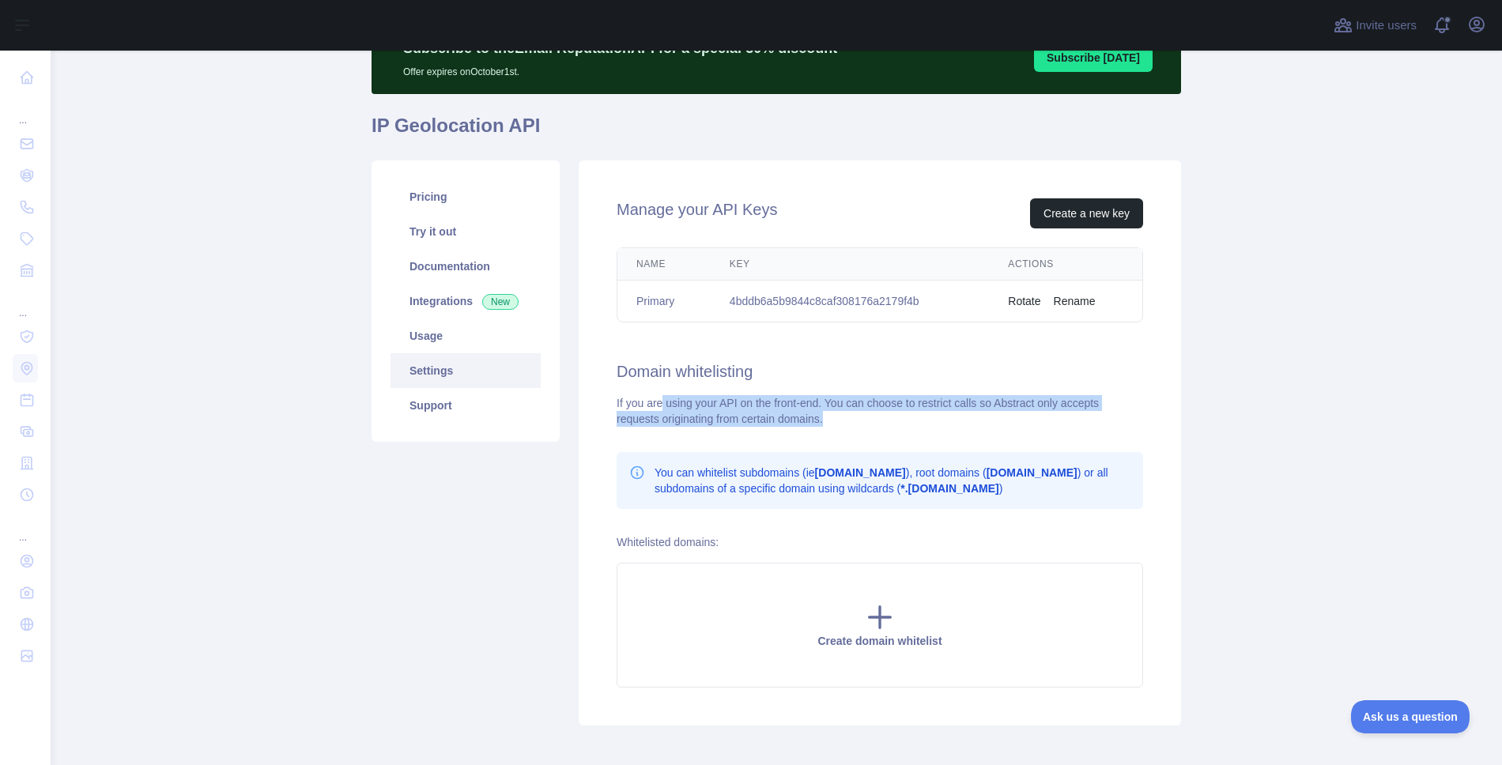
drag, startPoint x: 659, startPoint y: 402, endPoint x: 841, endPoint y: 420, distance: 183.5
click at [841, 420] on div "If you are using your API on the front-end. You can choose to restrict calls so…" at bounding box center [880, 411] width 526 height 32
click at [874, 419] on div "If you are using your API on the front-end. You can choose to restrict calls so…" at bounding box center [880, 411] width 526 height 32
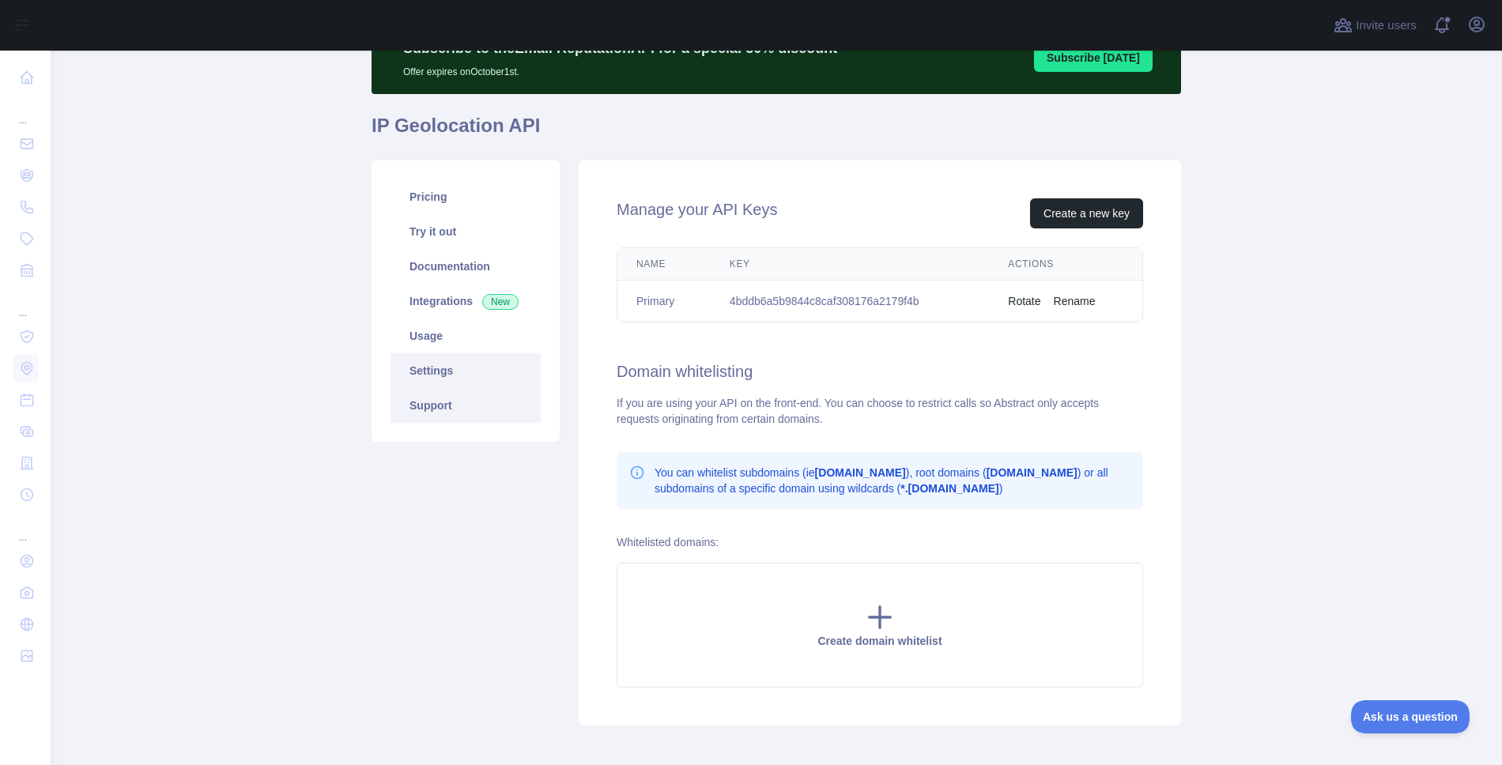
click at [406, 407] on link "Support" at bounding box center [466, 405] width 150 height 35
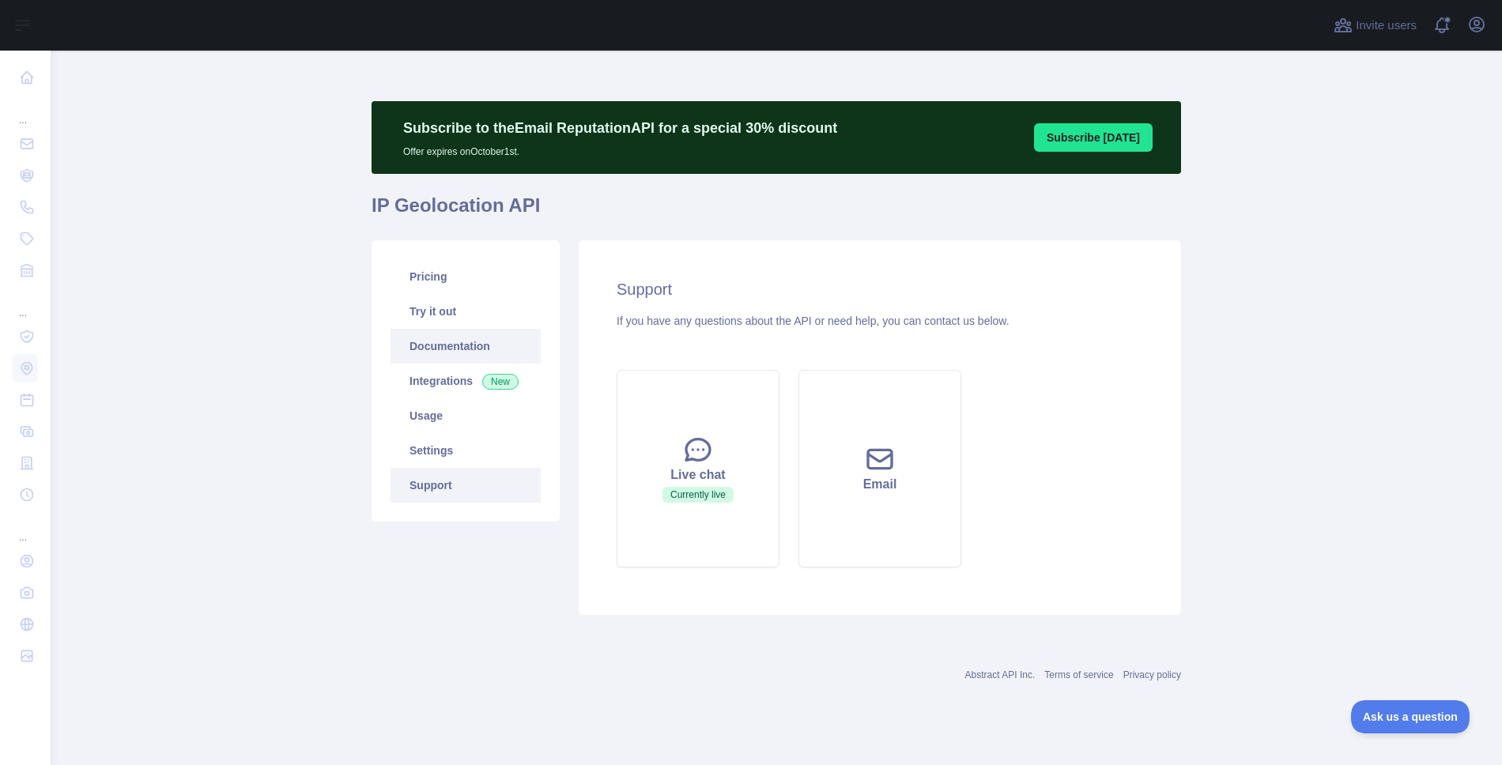
click at [463, 340] on link "Documentation" at bounding box center [466, 346] width 150 height 35
click at [465, 296] on link "Try it out" at bounding box center [466, 311] width 150 height 35
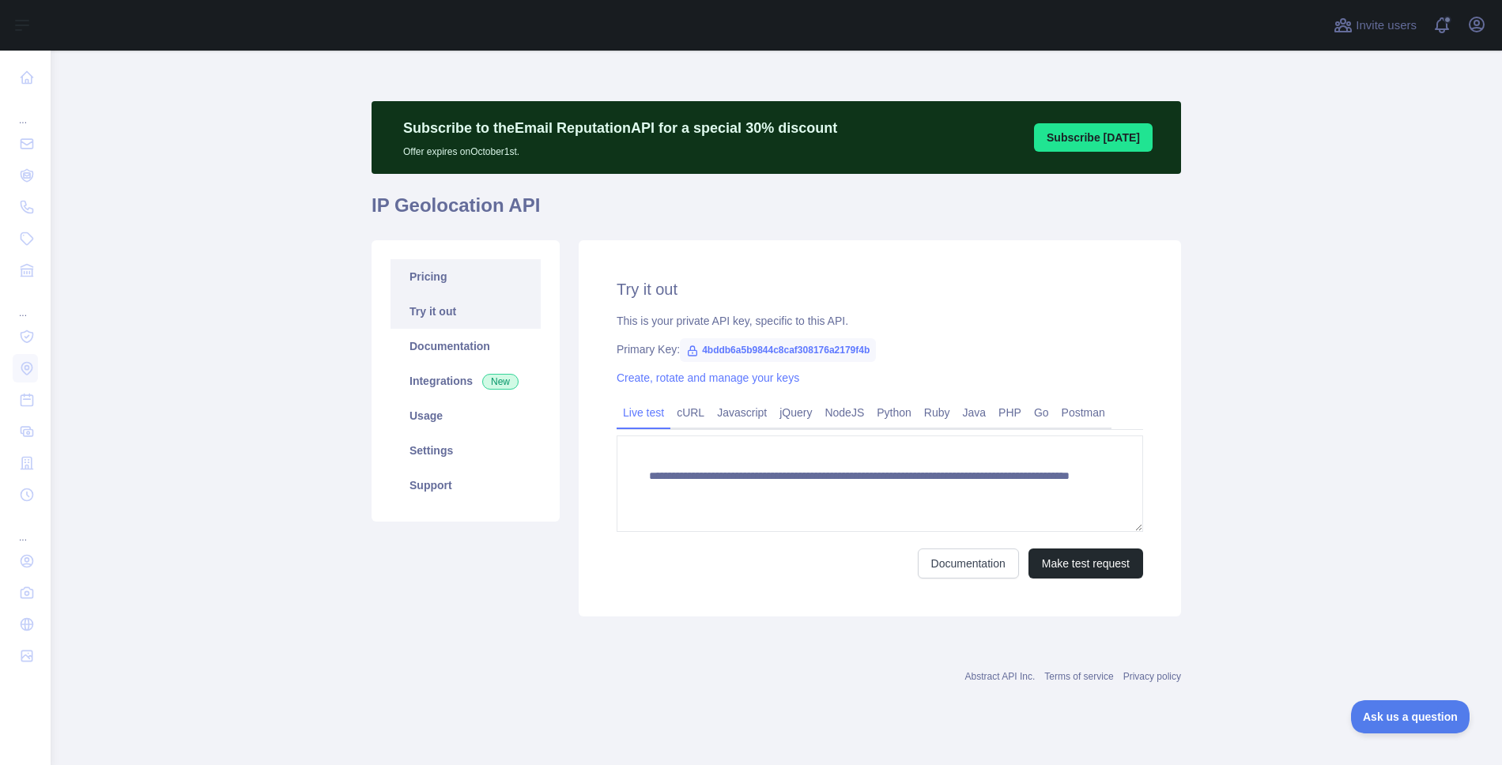
click at [464, 274] on link "Pricing" at bounding box center [466, 276] width 150 height 35
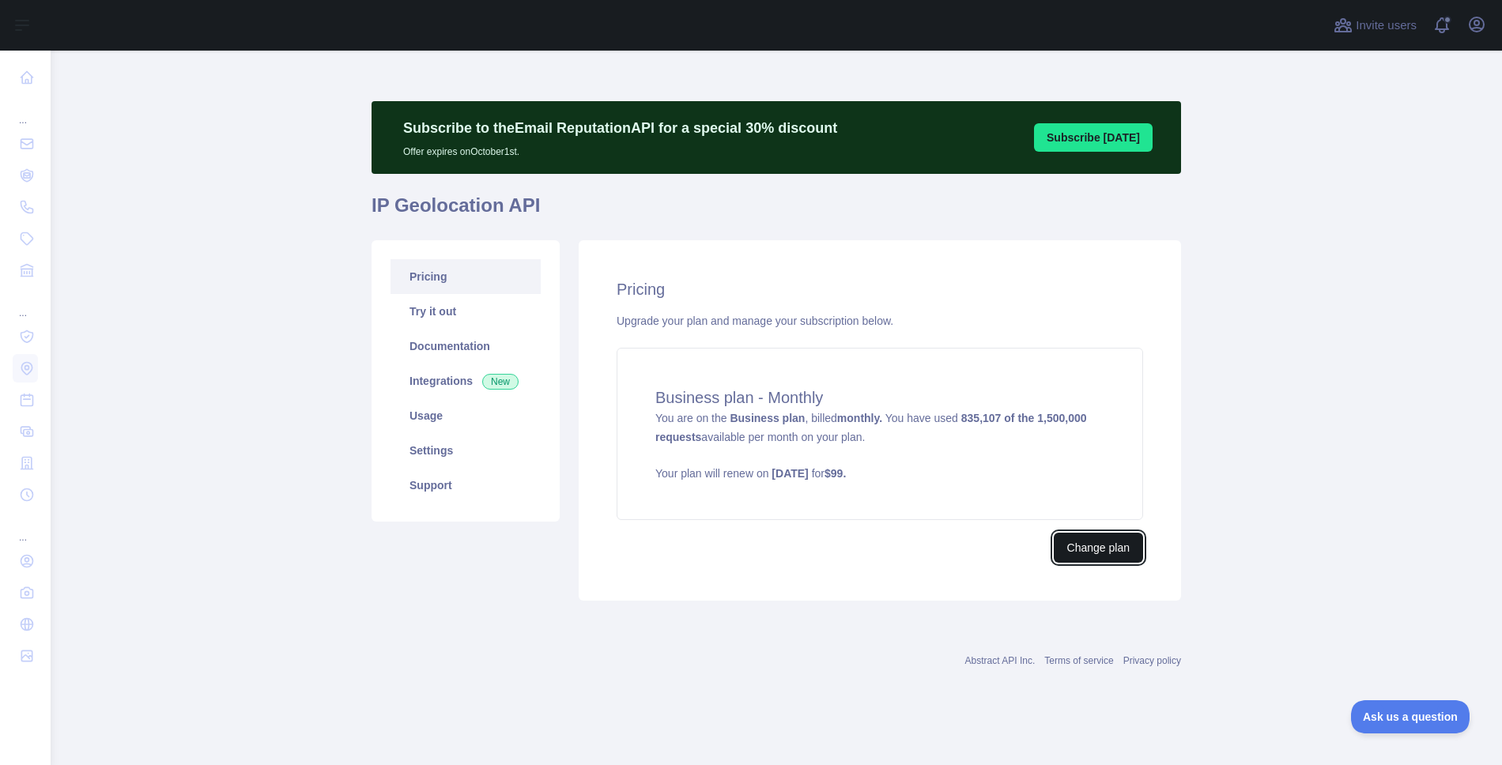
click at [1090, 544] on button "Change plan" at bounding box center [1098, 548] width 89 height 30
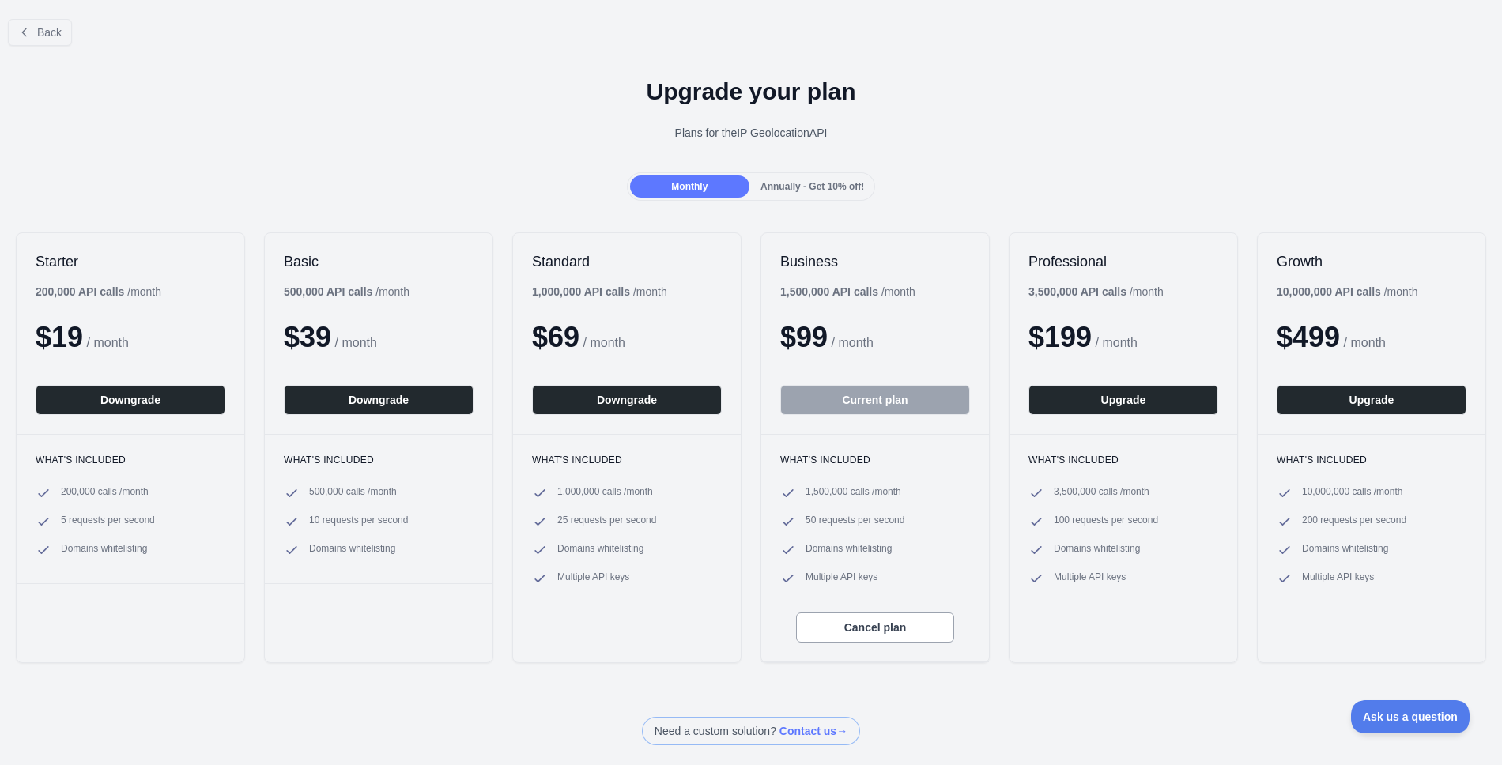
click at [889, 104] on h1 "Upgrade your plan" at bounding box center [751, 91] width 1477 height 28
click at [804, 183] on span "Annually - Get 10% off!" at bounding box center [812, 186] width 104 height 11
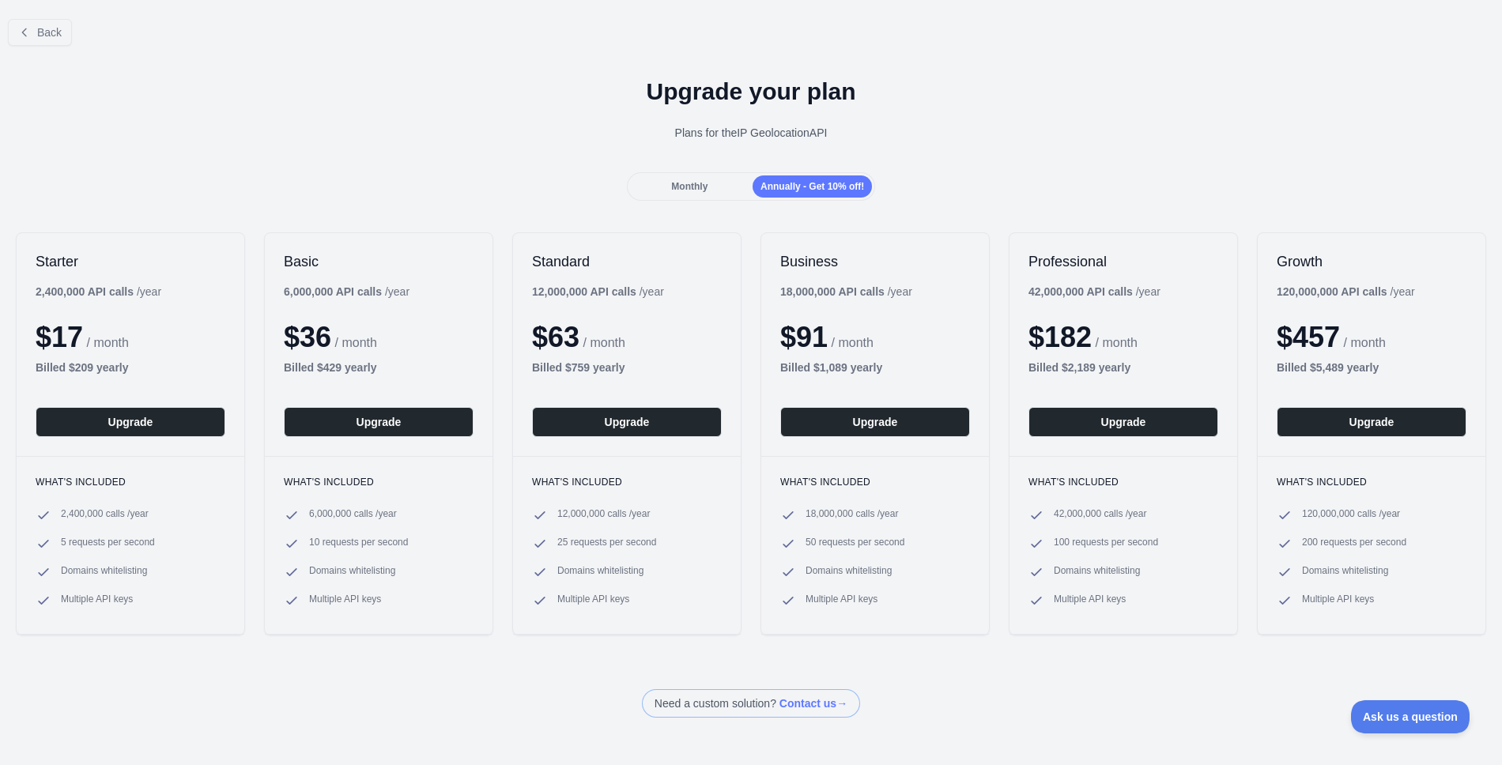
click at [691, 181] on span "Monthly" at bounding box center [689, 186] width 36 height 11
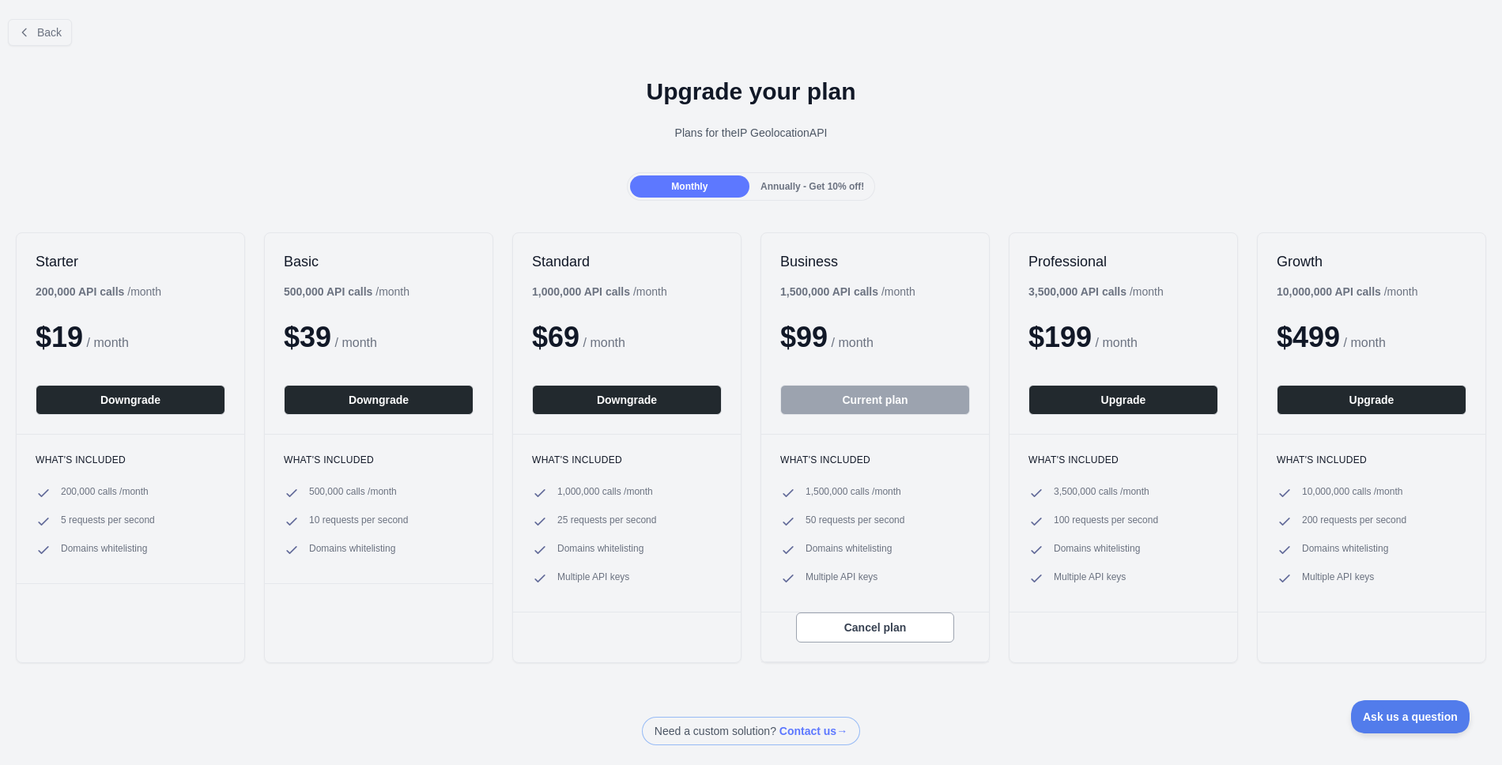
click at [1085, 168] on div "Upgrade your plan Plans for the IP Geolocation API" at bounding box center [751, 115] width 1502 height 114
click at [1002, 69] on div "Upgrade your plan Plans for the IP Geolocation API" at bounding box center [751, 115] width 1502 height 114
